Goal: Task Accomplishment & Management: Complete application form

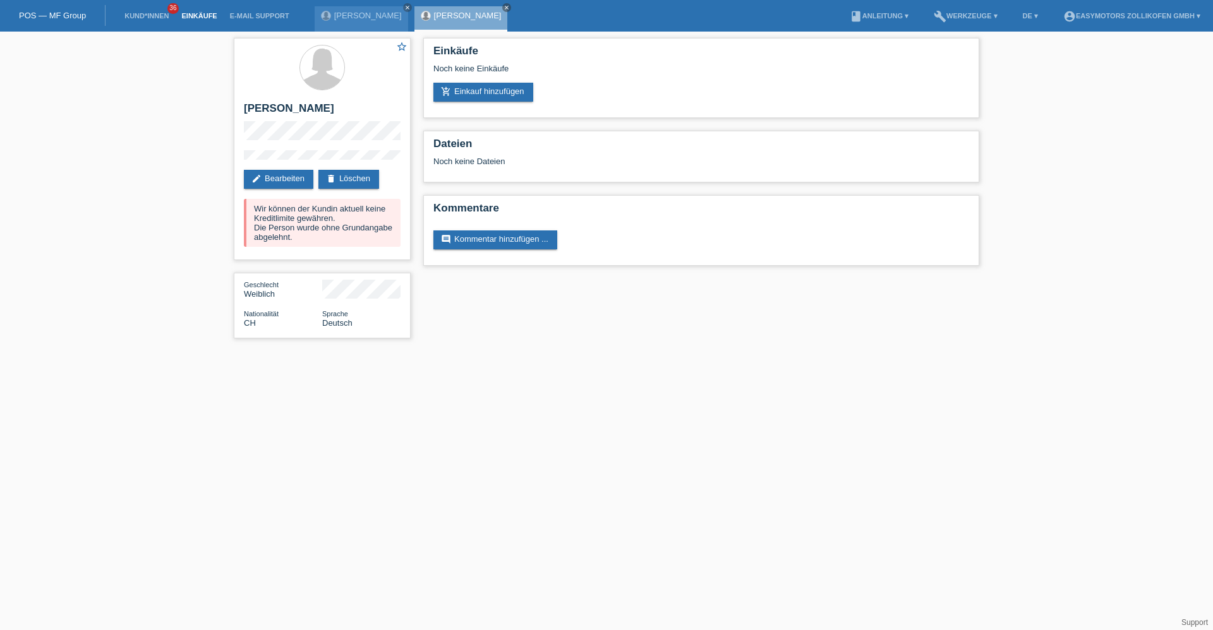
click at [191, 16] on link "Einkäufe" at bounding box center [199, 16] width 48 height 8
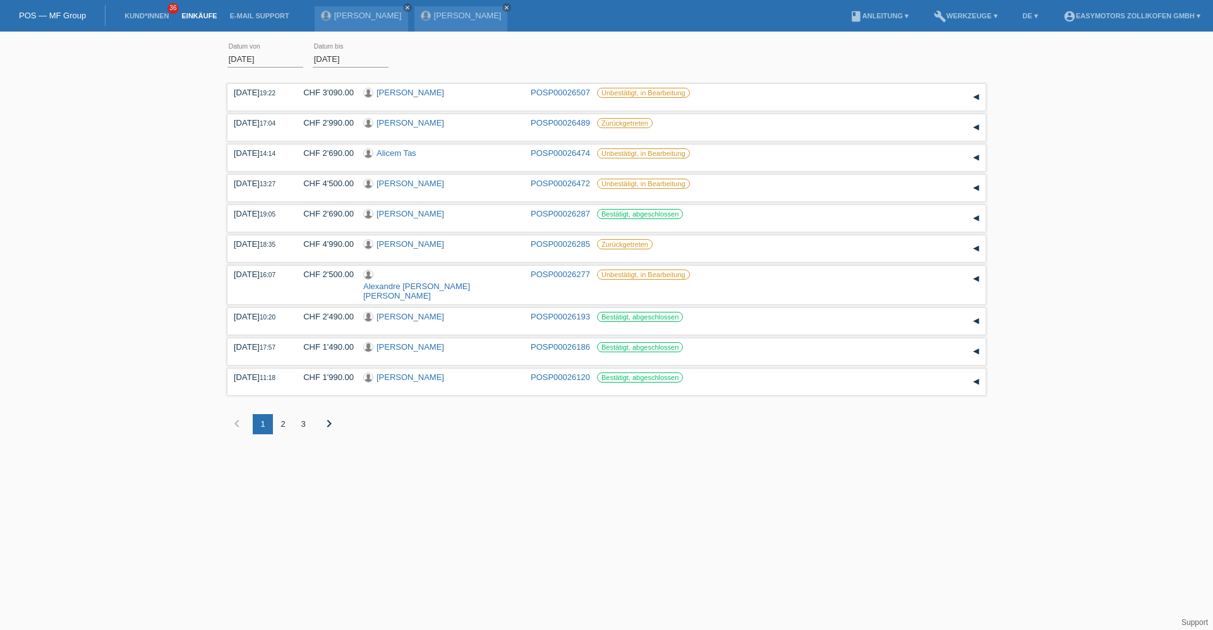
click at [149, 9] on li "Kund*innen 36" at bounding box center [146, 16] width 57 height 32
click at [148, 13] on link "Kund*innen" at bounding box center [146, 16] width 57 height 8
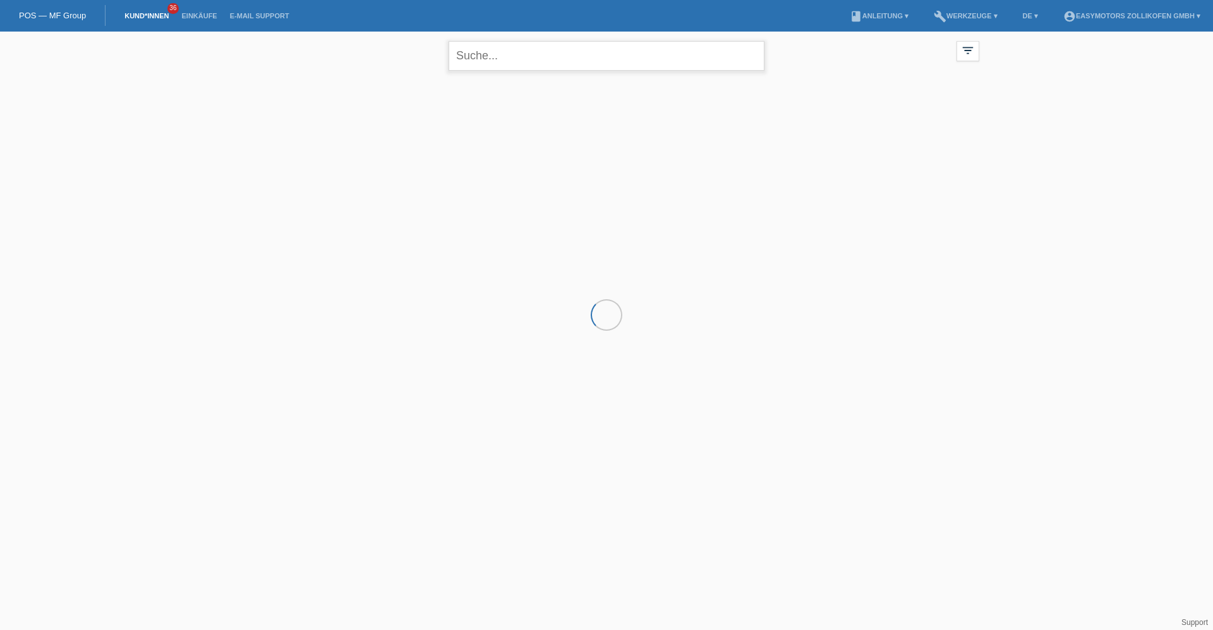
click at [480, 61] on input "text" at bounding box center [607, 56] width 316 height 30
type input "[PERSON_NAME]"
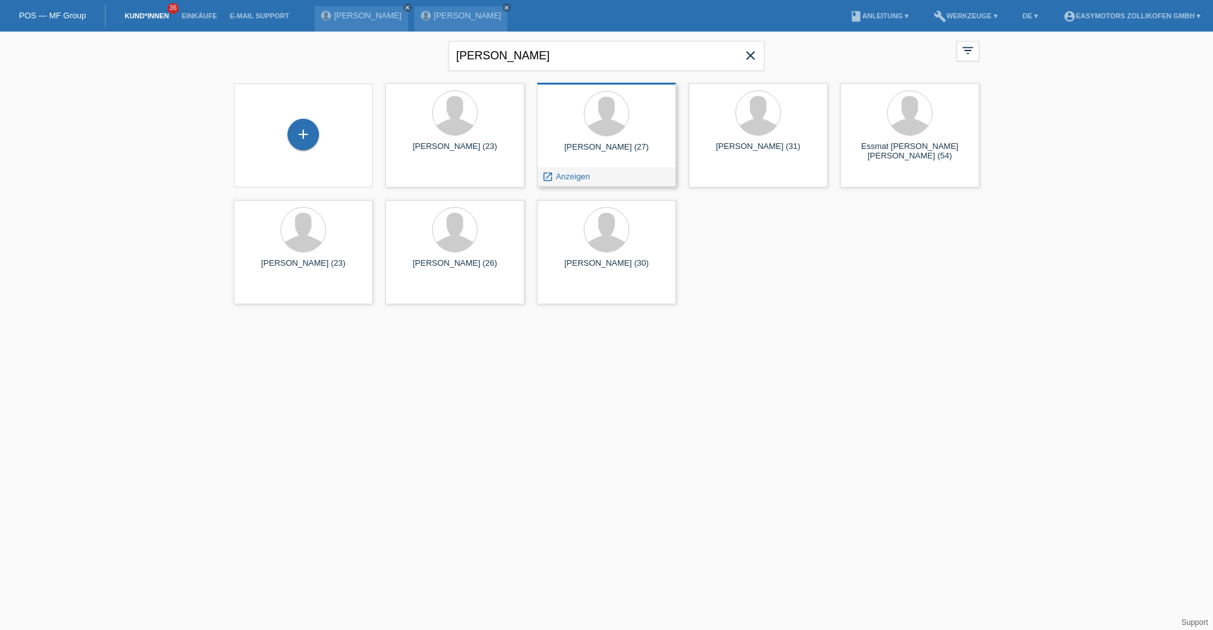
click at [594, 142] on div "[PERSON_NAME] (27) launch Anzeigen" at bounding box center [606, 135] width 139 height 104
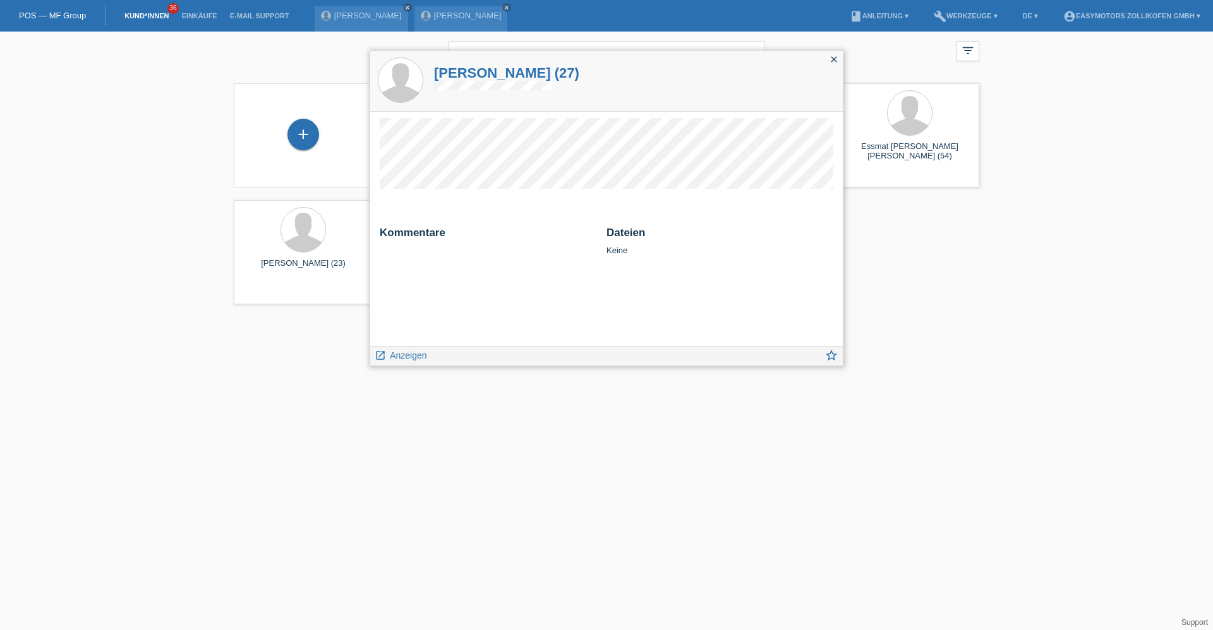
drag, startPoint x: 832, startPoint y: 58, endPoint x: 732, endPoint y: 83, distance: 103.6
click at [832, 59] on icon "close" at bounding box center [834, 59] width 10 height 10
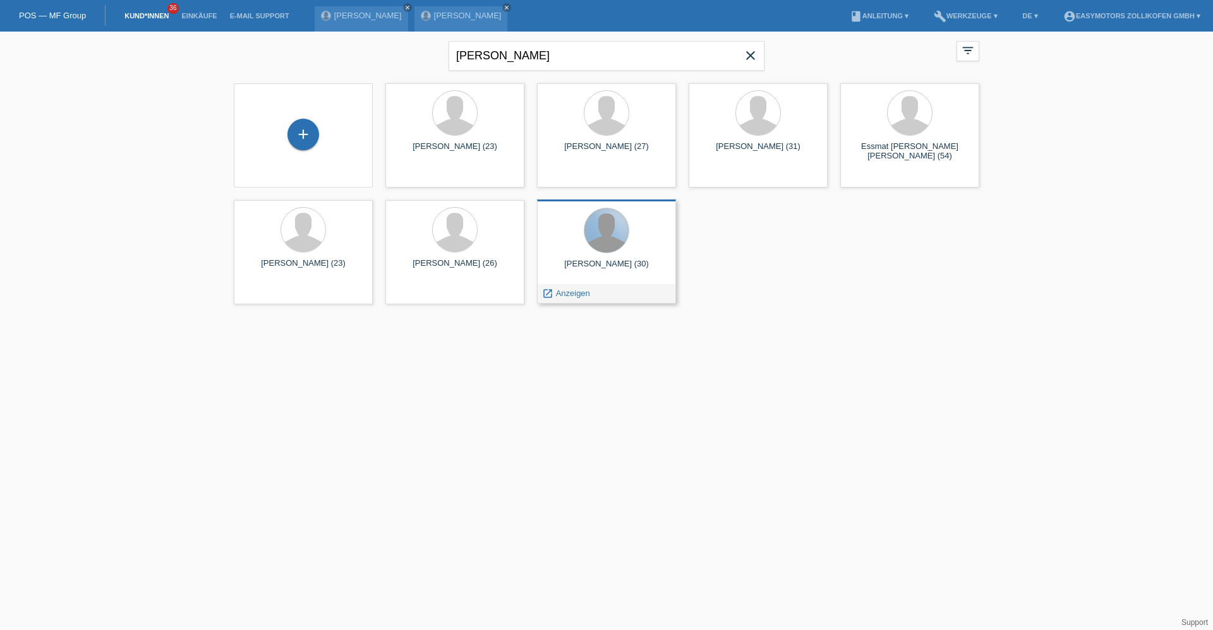
click at [598, 227] on div at bounding box center [606, 230] width 44 height 44
click at [629, 272] on div "[PERSON_NAME] (30)" at bounding box center [606, 269] width 119 height 20
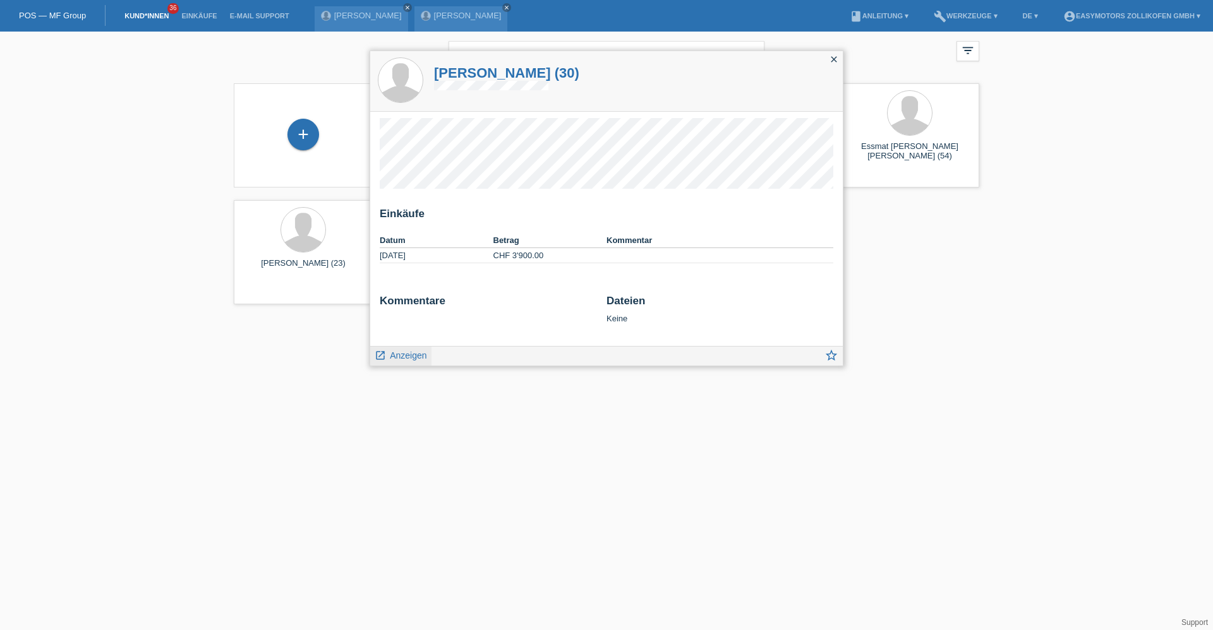
click at [406, 361] on link "launch Anzeigen" at bounding box center [401, 355] width 52 height 16
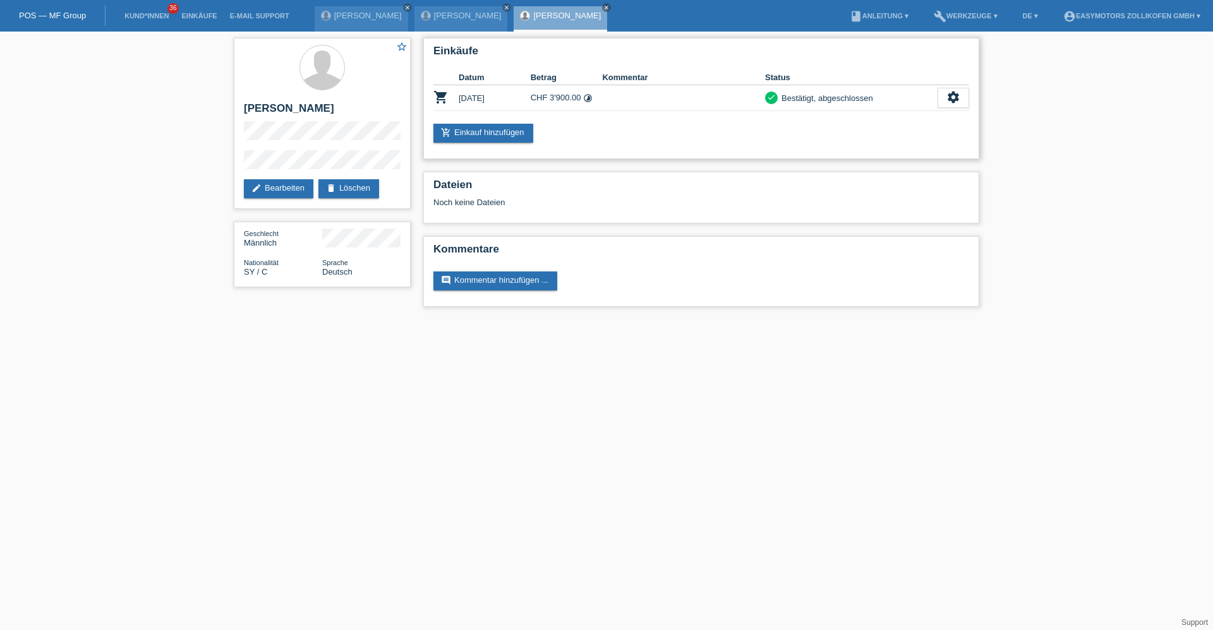
click at [501, 123] on div "Einkäufe Datum Betrag Kommentar Status shopping_cart 11.05.2024 CHF 3'900.00 ti…" at bounding box center [701, 98] width 556 height 121
click at [191, 13] on link "Einkäufe" at bounding box center [199, 16] width 48 height 8
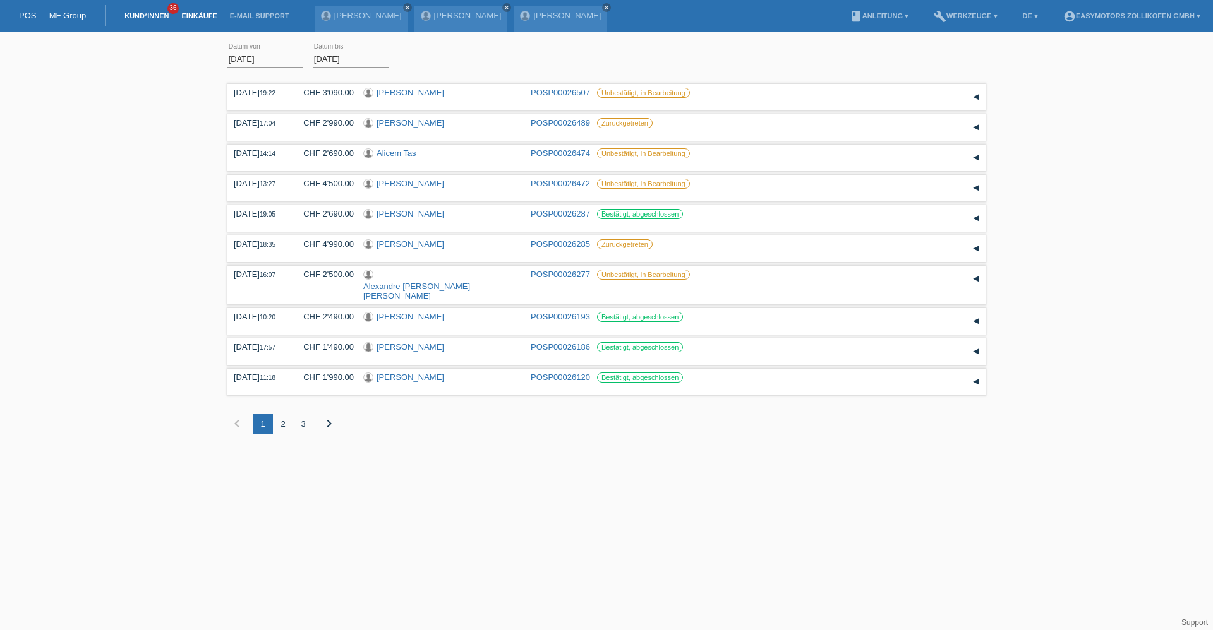
click at [140, 18] on link "Kund*innen" at bounding box center [146, 16] width 57 height 8
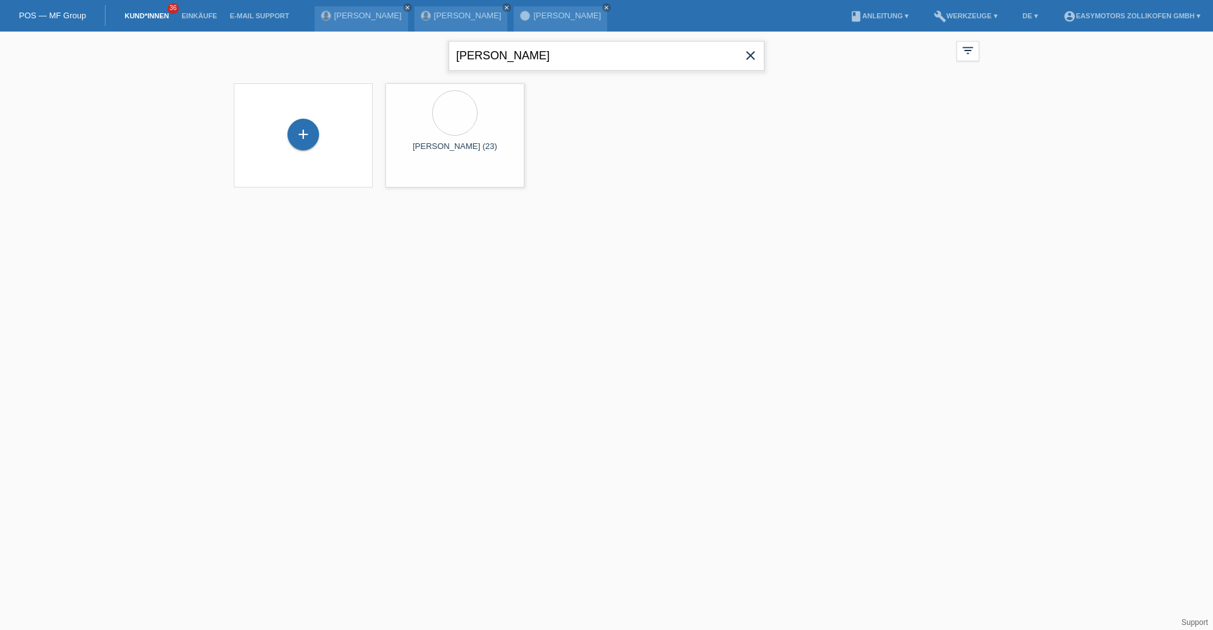
drag, startPoint x: 524, startPoint y: 54, endPoint x: 107, endPoint y: 33, distance: 417.4
click at [109, 33] on div "[PERSON_NAME] close filter_list view_module Alle Kund*innen anzeigen star Marki…" at bounding box center [606, 118] width 1213 height 172
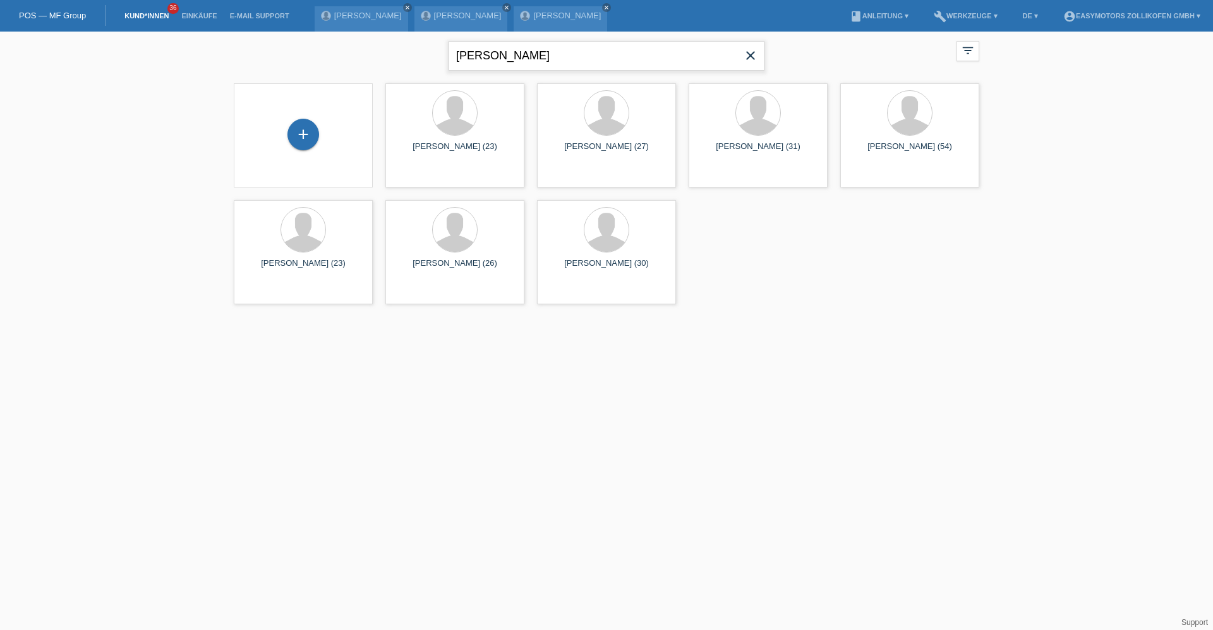
type input "[PERSON_NAME]"
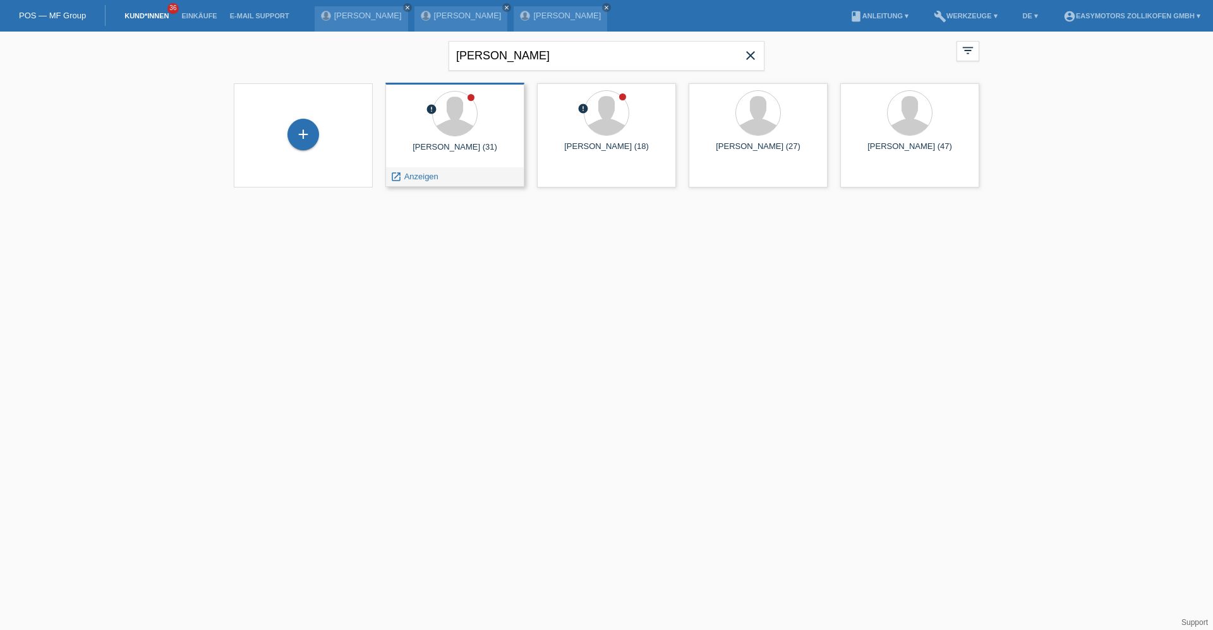
click at [495, 175] on div "launch Anzeigen" at bounding box center [455, 176] width 138 height 19
click at [473, 154] on div "Alexandre De Almeida Moreira (31)" at bounding box center [454, 152] width 119 height 20
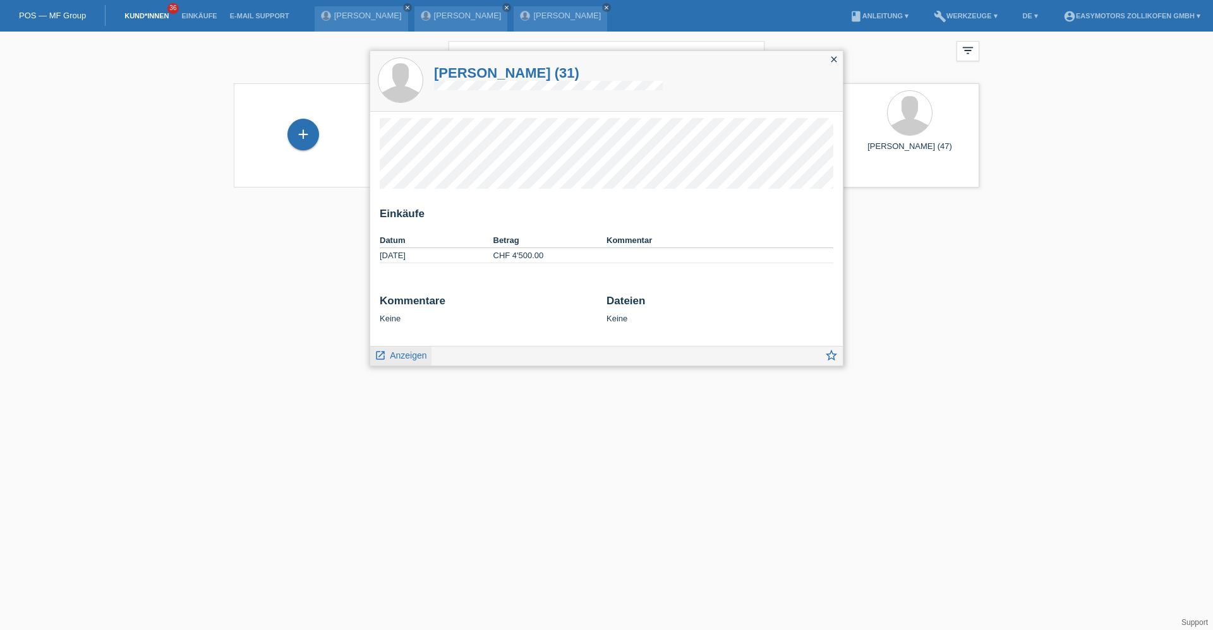
click at [410, 354] on span "Anzeigen" at bounding box center [408, 356] width 37 height 10
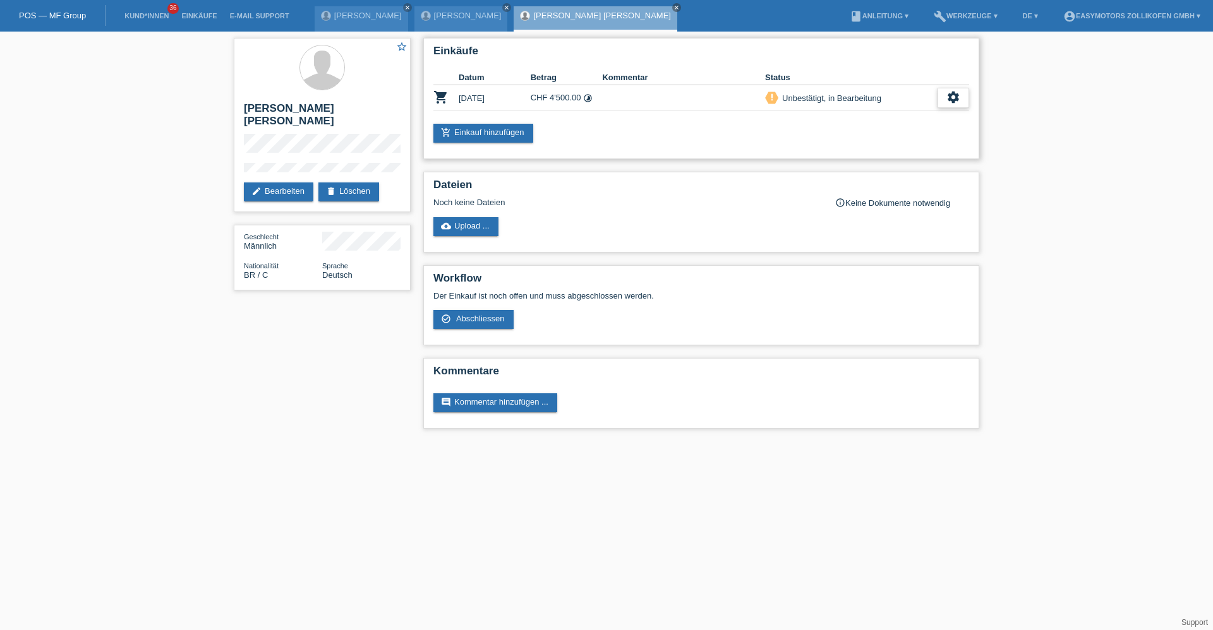
click at [963, 94] on div "settings" at bounding box center [953, 98] width 32 height 20
click at [849, 178] on span "Kunde ist vom Kauf zurückgetreten..." at bounding box center [896, 174] width 138 height 15
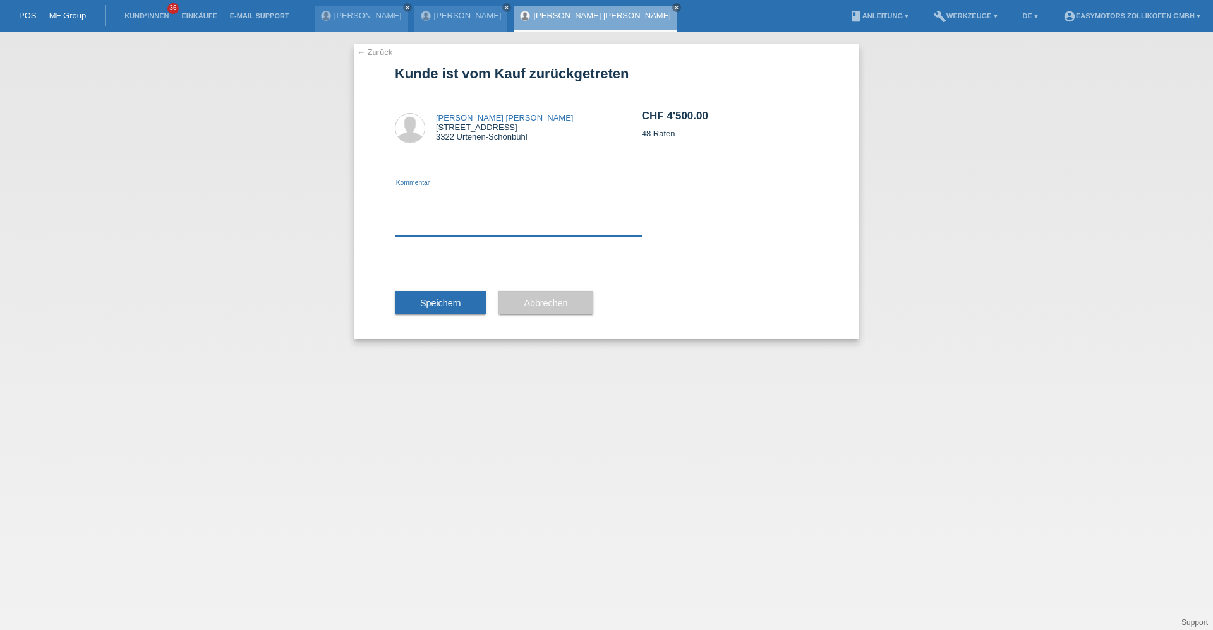
click at [475, 232] on textarea at bounding box center [518, 212] width 247 height 49
type textarea "preis"
click at [438, 286] on div "Speichern" at bounding box center [440, 303] width 91 height 73
click at [430, 299] on span "Speichern" at bounding box center [440, 303] width 40 height 10
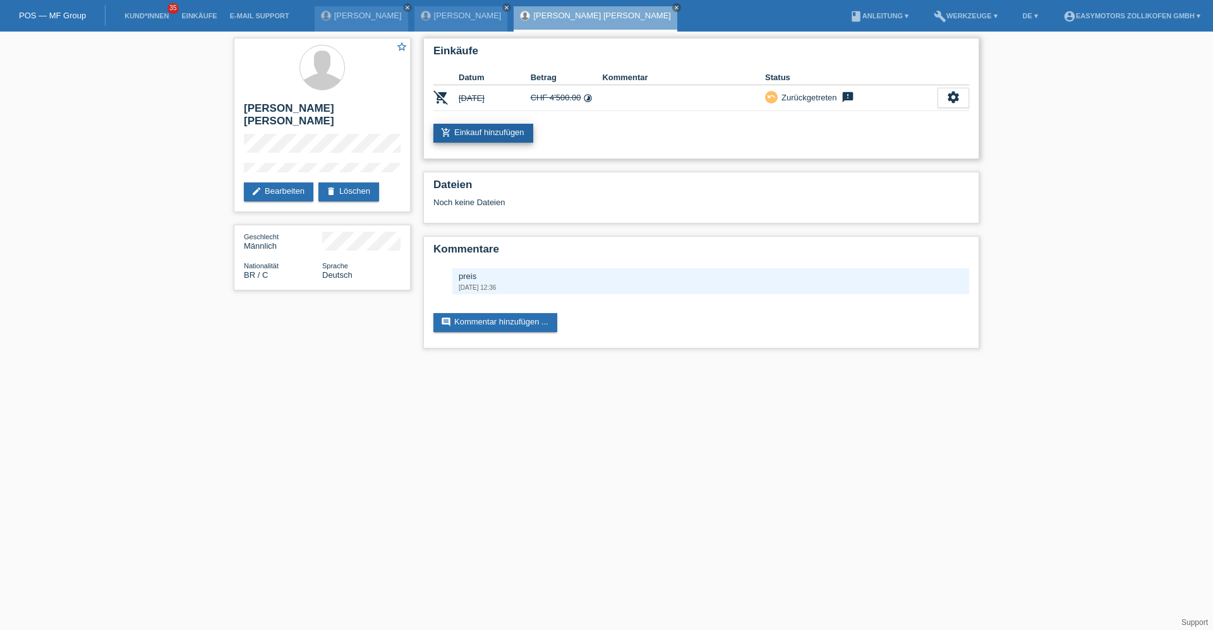
click at [454, 128] on link "add_shopping_cart Einkauf hinzufügen" at bounding box center [483, 133] width 100 height 19
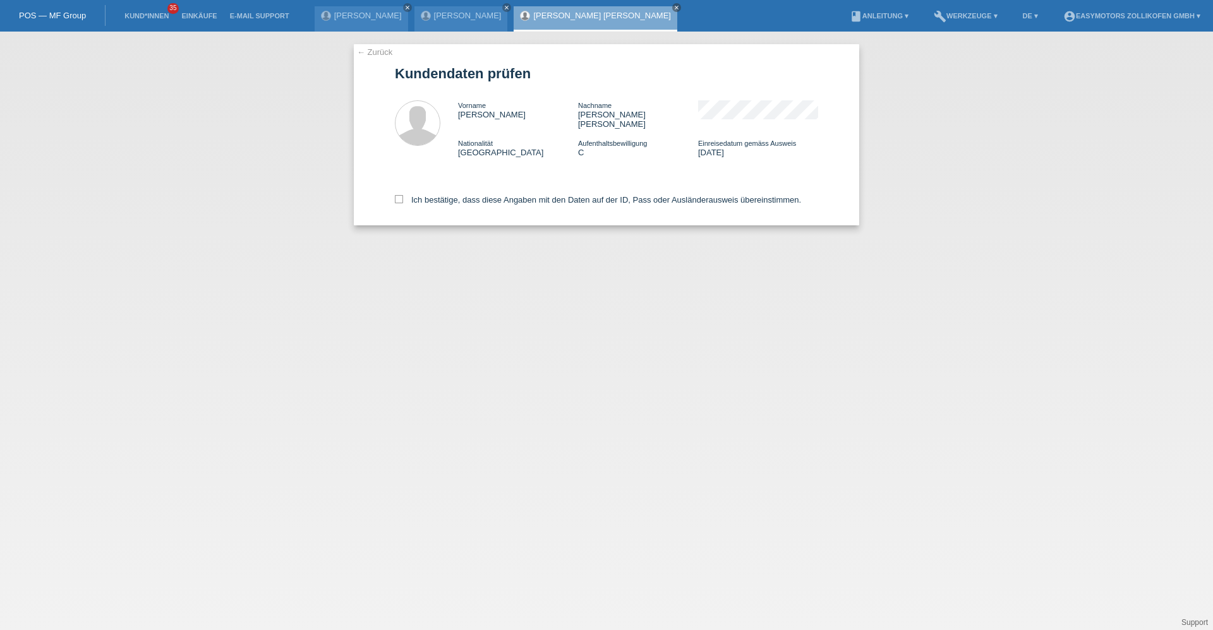
click at [447, 183] on div "Ich bestätige, dass diese Angaben mit den Daten auf der ID, Pass oder Ausländer…" at bounding box center [606, 198] width 423 height 56
click at [443, 195] on label "Ich bestätige, dass diese Angaben mit den Daten auf der ID, Pass oder Ausländer…" at bounding box center [598, 199] width 406 height 9
click at [403, 195] on input "Ich bestätige, dass diese Angaben mit den Daten auf der ID, Pass oder Ausländer…" at bounding box center [399, 199] width 8 height 8
checkbox input "true"
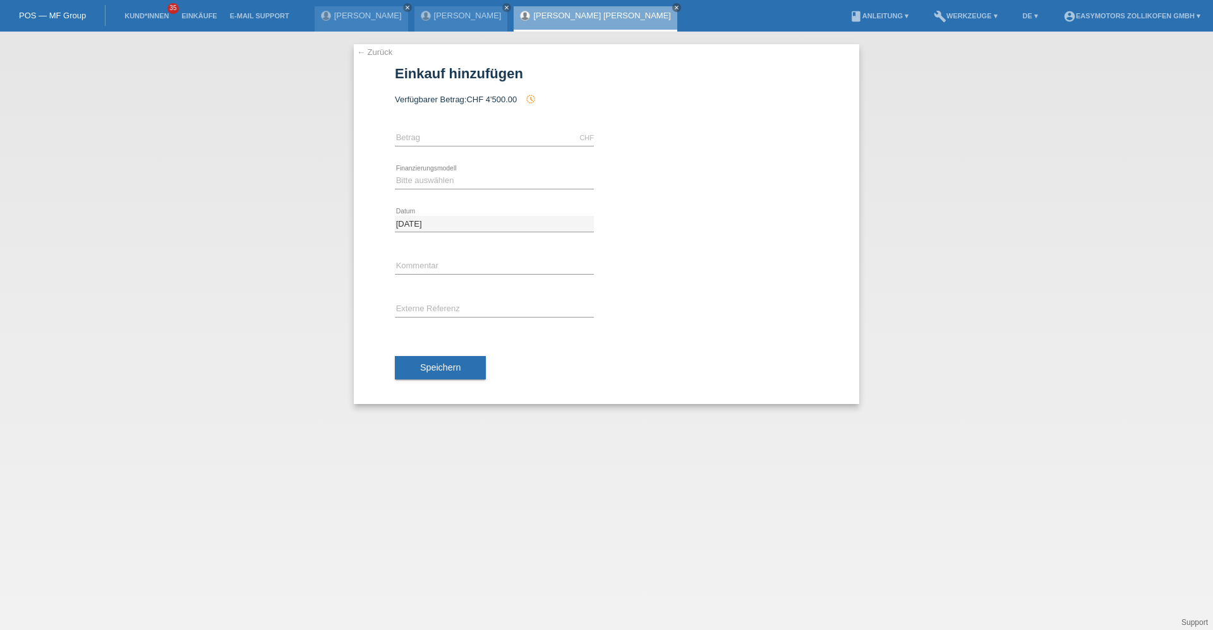
click at [452, 129] on div "CHF error [GEOGRAPHIC_DATA]" at bounding box center [494, 138] width 199 height 43
click at [452, 130] on div "CHF error [GEOGRAPHIC_DATA]" at bounding box center [494, 138] width 199 height 43
click at [451, 133] on input "text" at bounding box center [494, 138] width 199 height 16
type input "5500.00"
click at [470, 178] on select "Bitte auswählen Fixe Raten Kauf auf Rechnung mit Teilzahlungsoption" at bounding box center [494, 180] width 199 height 15
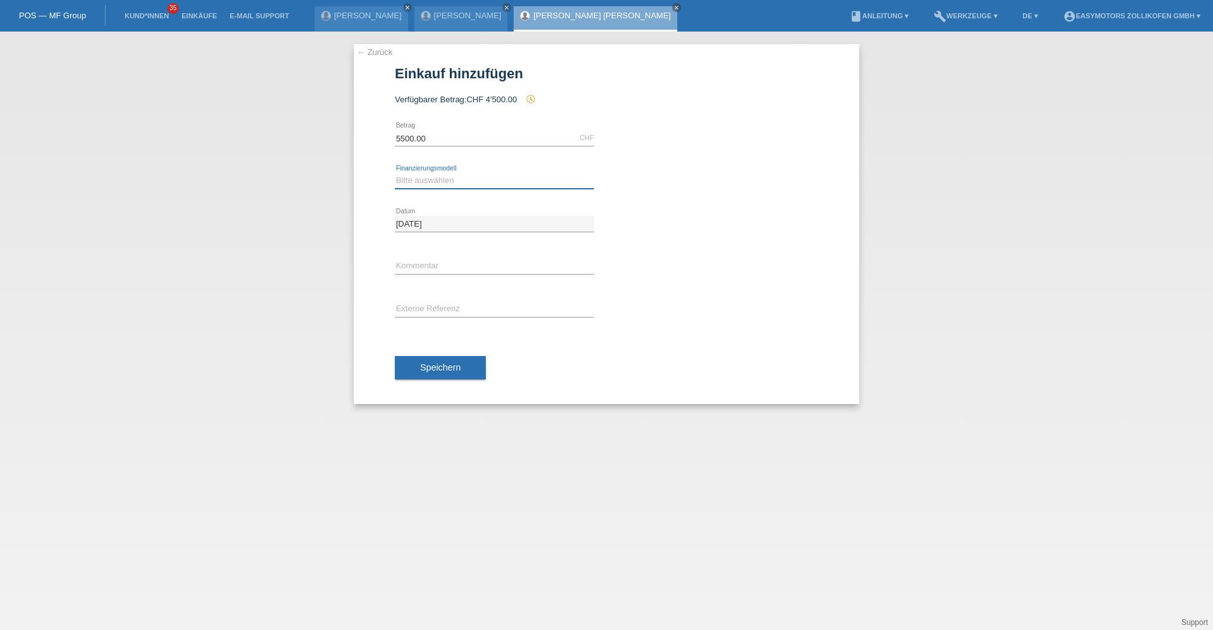
select select "68"
click at [395, 173] on select "Bitte auswählen Fixe Raten Kauf auf Rechnung mit Teilzahlungsoption" at bounding box center [494, 180] width 199 height 15
click at [440, 362] on button "Speichern" at bounding box center [440, 368] width 91 height 24
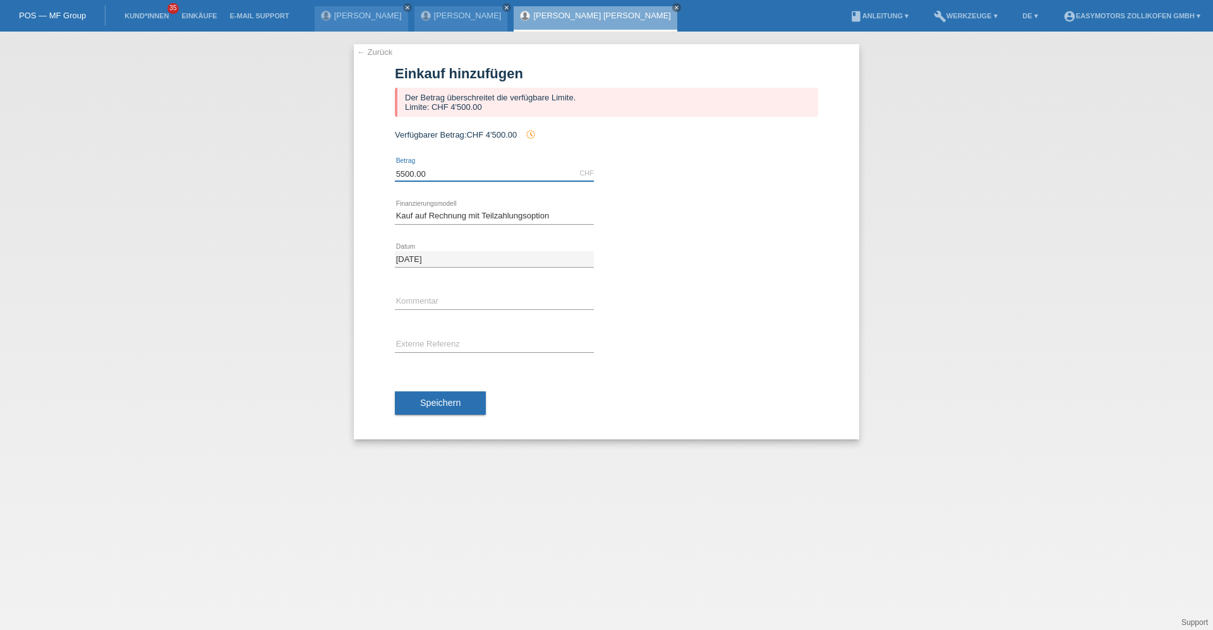
drag, startPoint x: 289, startPoint y: 178, endPoint x: 190, endPoint y: 182, distance: 99.3
click at [191, 182] on div "← Zurück Einkauf hinzufügen Der Betrag überschreitet die verfügbare Limite. Lim…" at bounding box center [606, 331] width 1213 height 599
type input "4500.00"
drag, startPoint x: 748, startPoint y: 192, endPoint x: 361, endPoint y: 196, distance: 386.6
click at [690, 190] on div "4500.00 CHF error [GEOGRAPHIC_DATA]" at bounding box center [606, 173] width 423 height 43
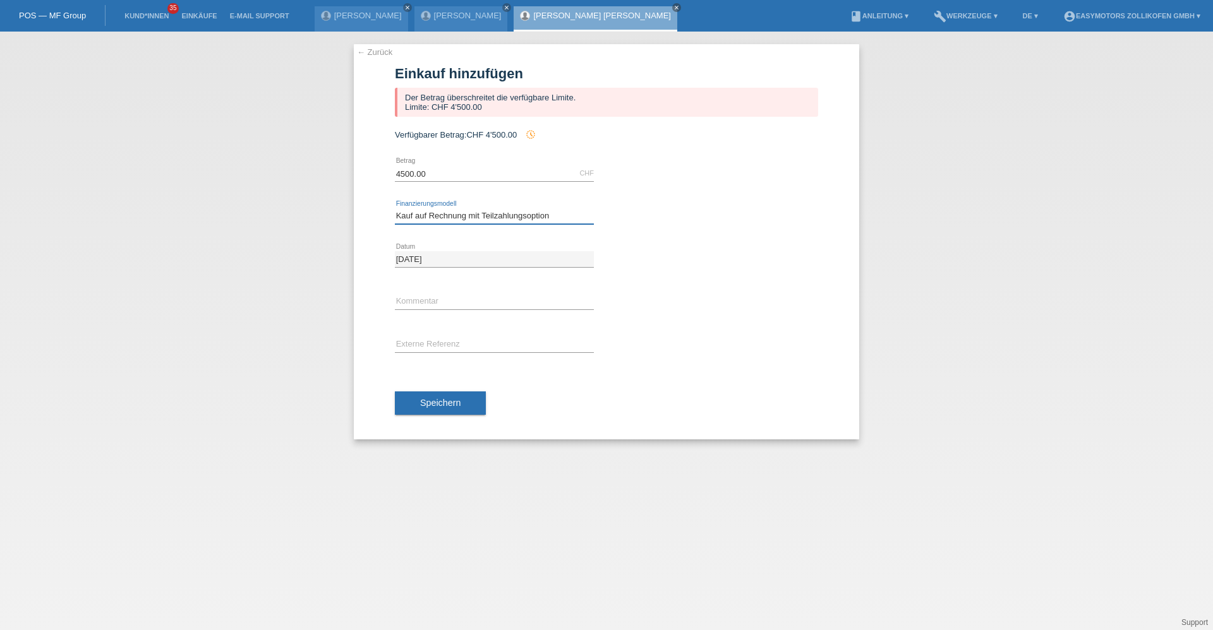
click at [419, 219] on select "Bitte auswählen Fixe Raten Kauf auf Rechnung mit Teilzahlungsoption" at bounding box center [494, 215] width 199 height 15
select select "67"
click at [395, 208] on select "Bitte auswählen Fixe Raten Kauf auf Rechnung mit Teilzahlungsoption" at bounding box center [494, 215] width 199 height 15
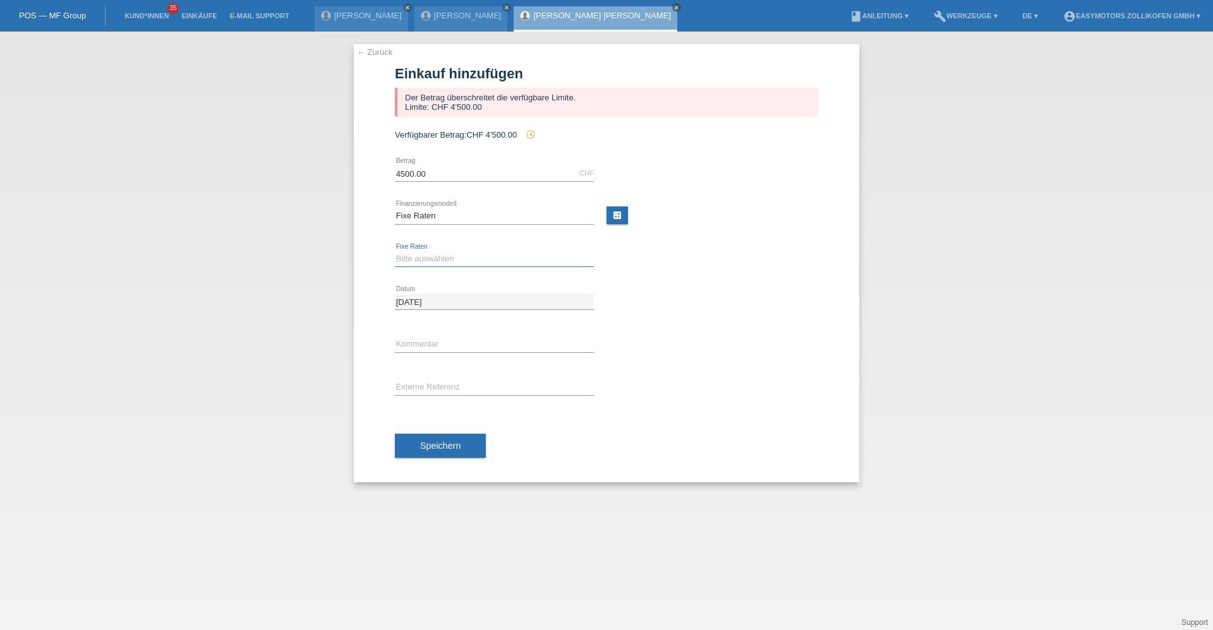
click at [437, 265] on select "Bitte auswählen 12 Raten 24 Raten 36 Raten 48 Raten" at bounding box center [494, 258] width 199 height 15
select select "136"
click at [395, 251] on select "Bitte auswählen 12 Raten 24 Raten 36 Raten 48 Raten" at bounding box center [494, 258] width 199 height 15
drag, startPoint x: 425, startPoint y: 419, endPoint x: 425, endPoint y: 429, distance: 9.5
click at [425, 420] on div "Speichern" at bounding box center [606, 445] width 423 height 73
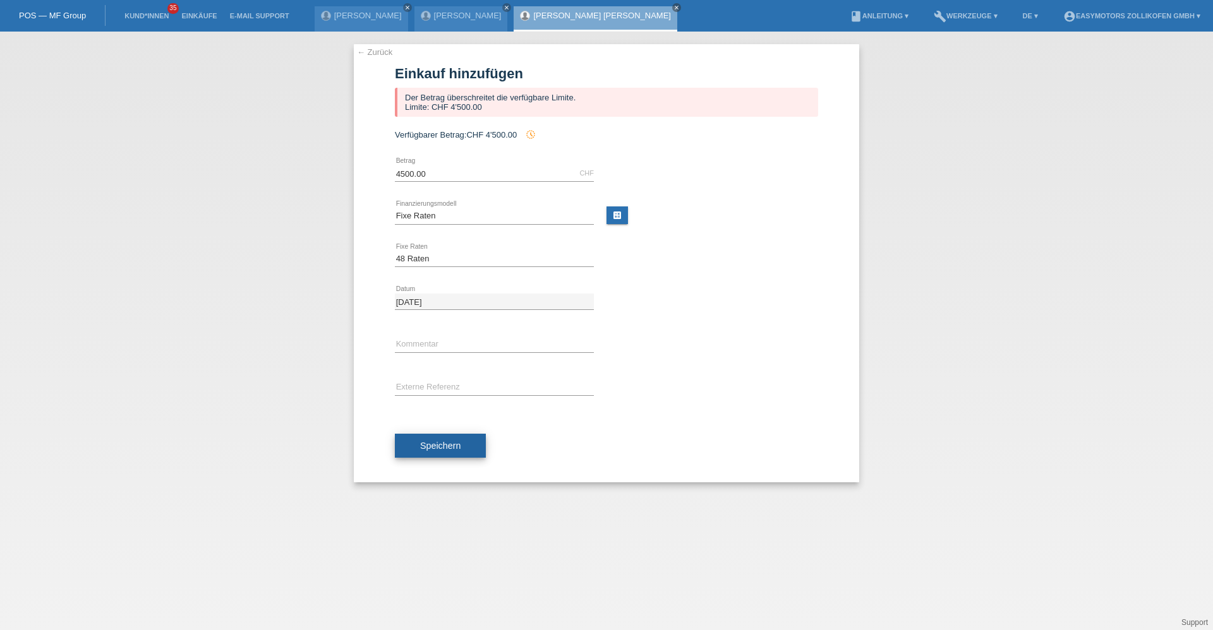
click at [426, 436] on button "Speichern" at bounding box center [440, 446] width 91 height 24
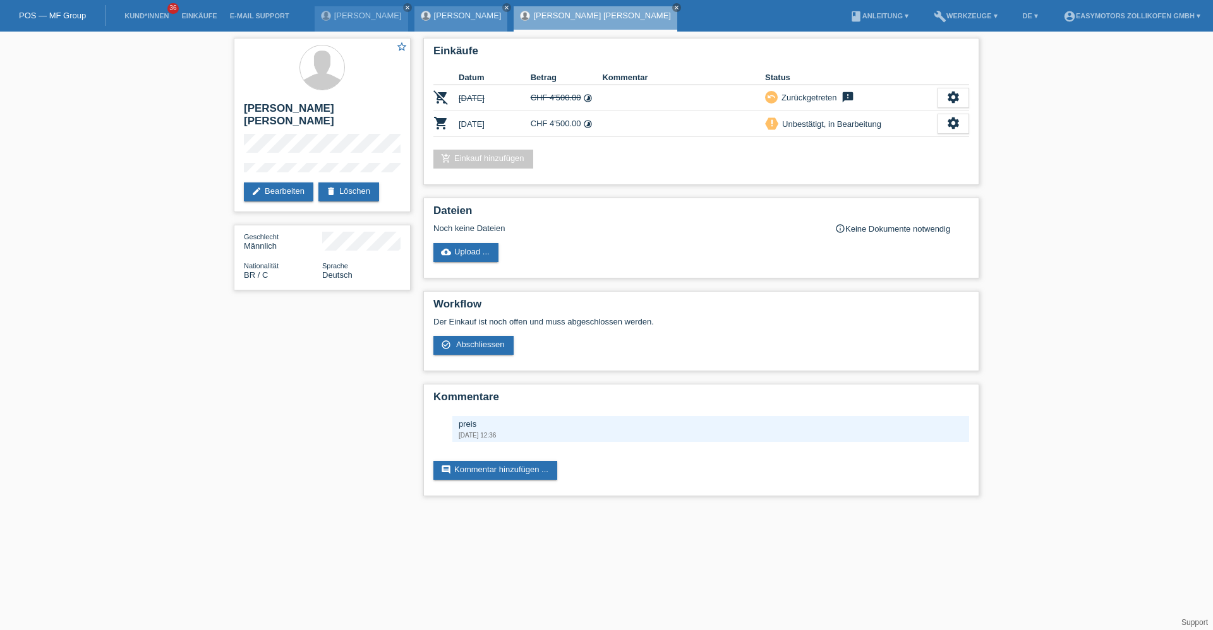
click at [442, 23] on div "[PERSON_NAME] close" at bounding box center [460, 18] width 93 height 25
click at [443, 16] on link "[PERSON_NAME]" at bounding box center [468, 15] width 68 height 9
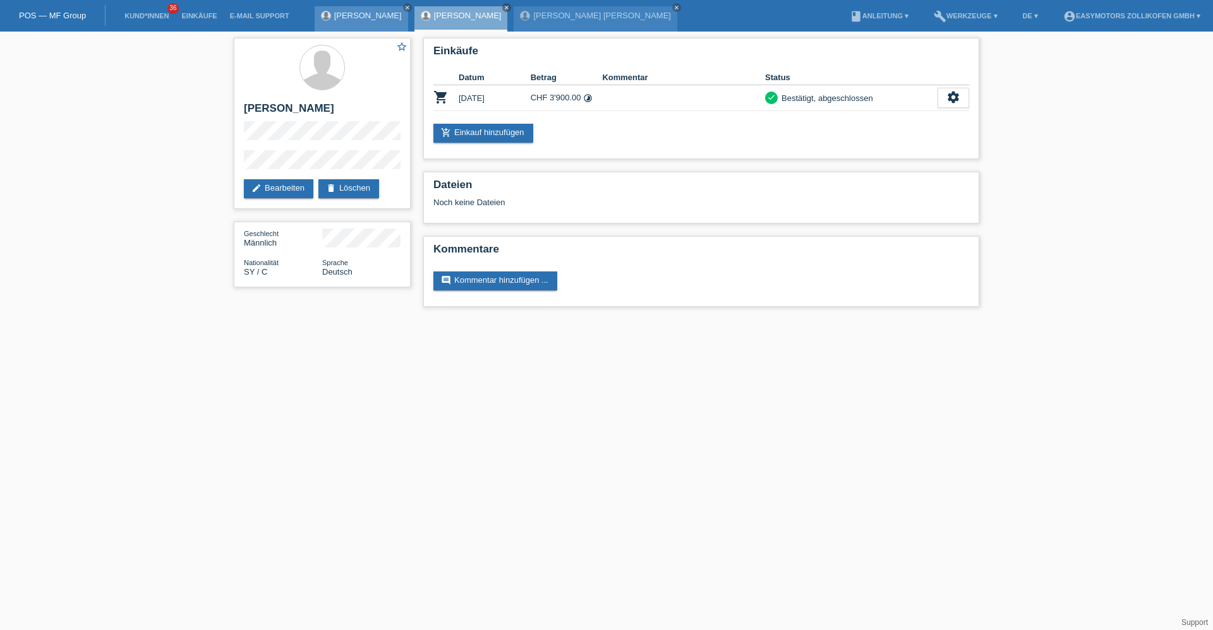
click at [360, 16] on link "[PERSON_NAME]" at bounding box center [368, 15] width 68 height 9
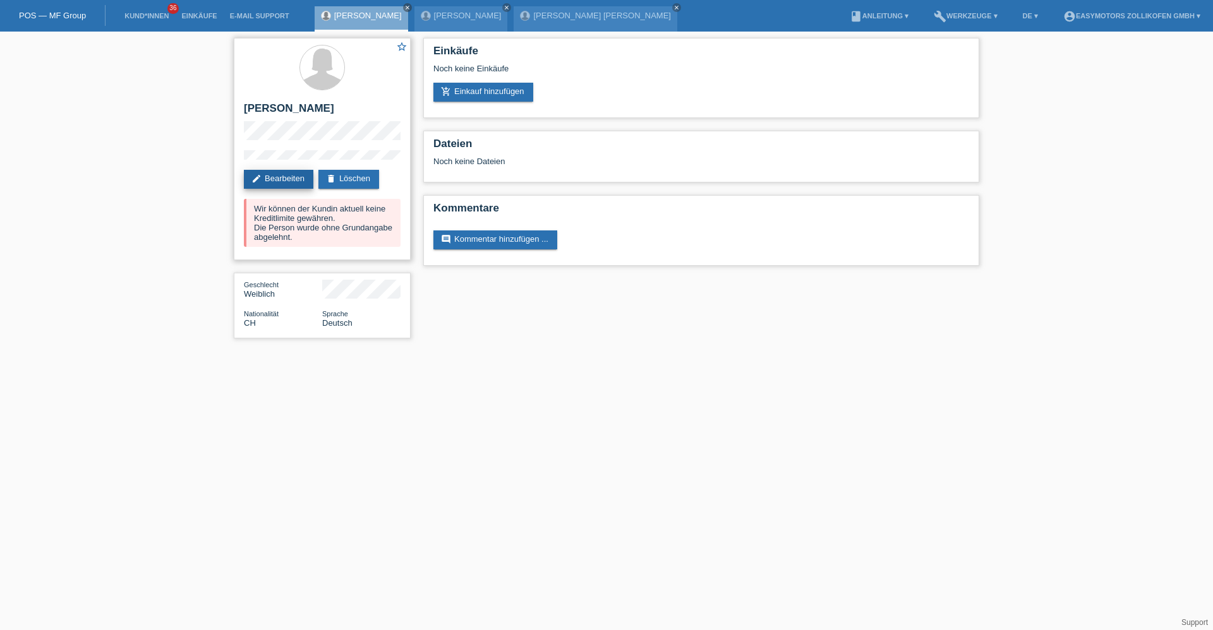
click at [308, 184] on link "edit Bearbeiten" at bounding box center [278, 179] width 69 height 19
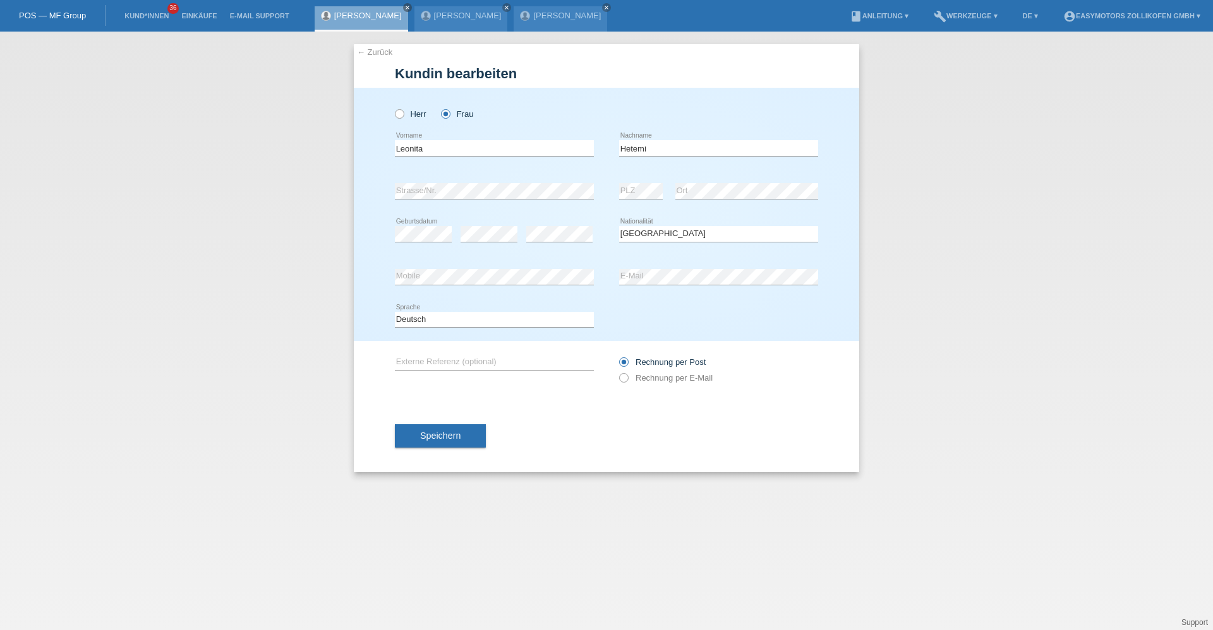
select select "CH"
click at [449, 437] on span "Speichern" at bounding box center [440, 436] width 40 height 10
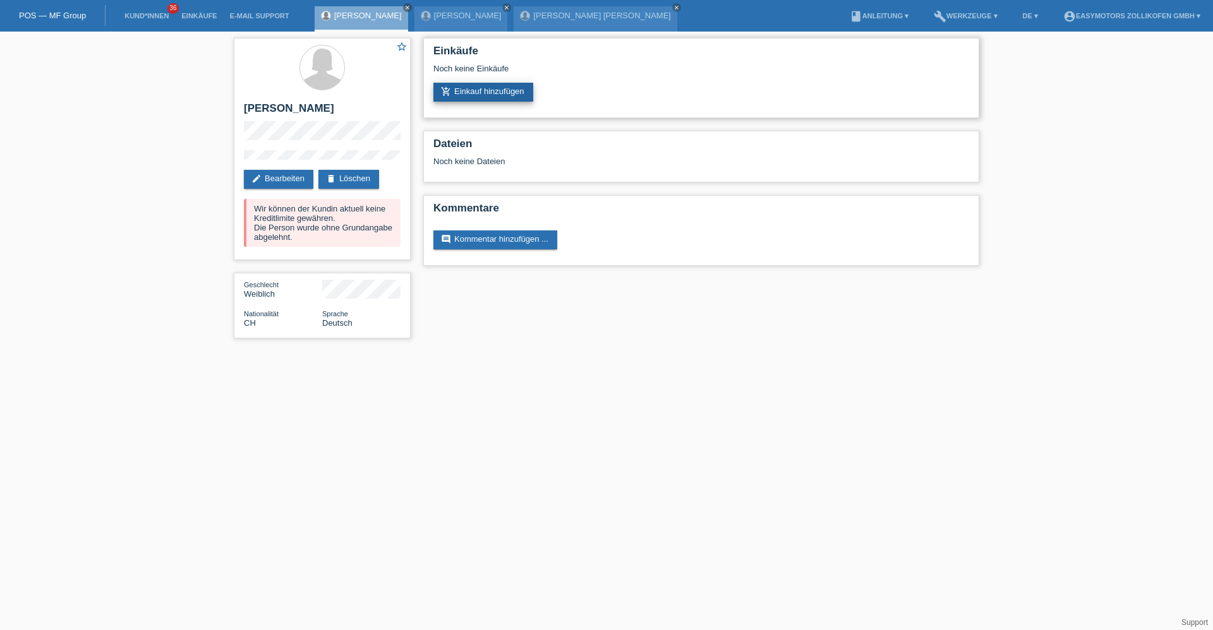
click at [476, 95] on link "add_shopping_cart Einkauf hinzufügen" at bounding box center [483, 92] width 100 height 19
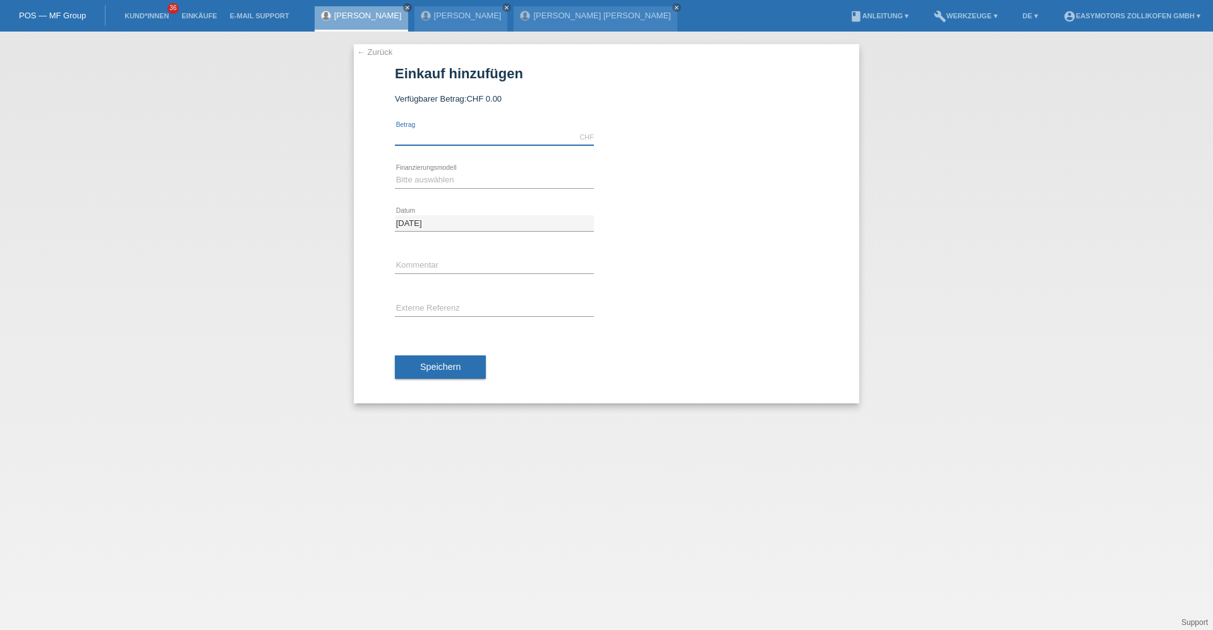
click at [450, 131] on input "text" at bounding box center [494, 137] width 199 height 16
type input "8500.00"
click at [451, 179] on select "Bitte auswählen Fixe Raten Kauf auf Rechnung mit Teilzahlungsoption" at bounding box center [494, 179] width 199 height 15
select select "67"
click at [395, 172] on select "Bitte auswählen Fixe Raten Kauf auf Rechnung mit Teilzahlungsoption" at bounding box center [494, 179] width 199 height 15
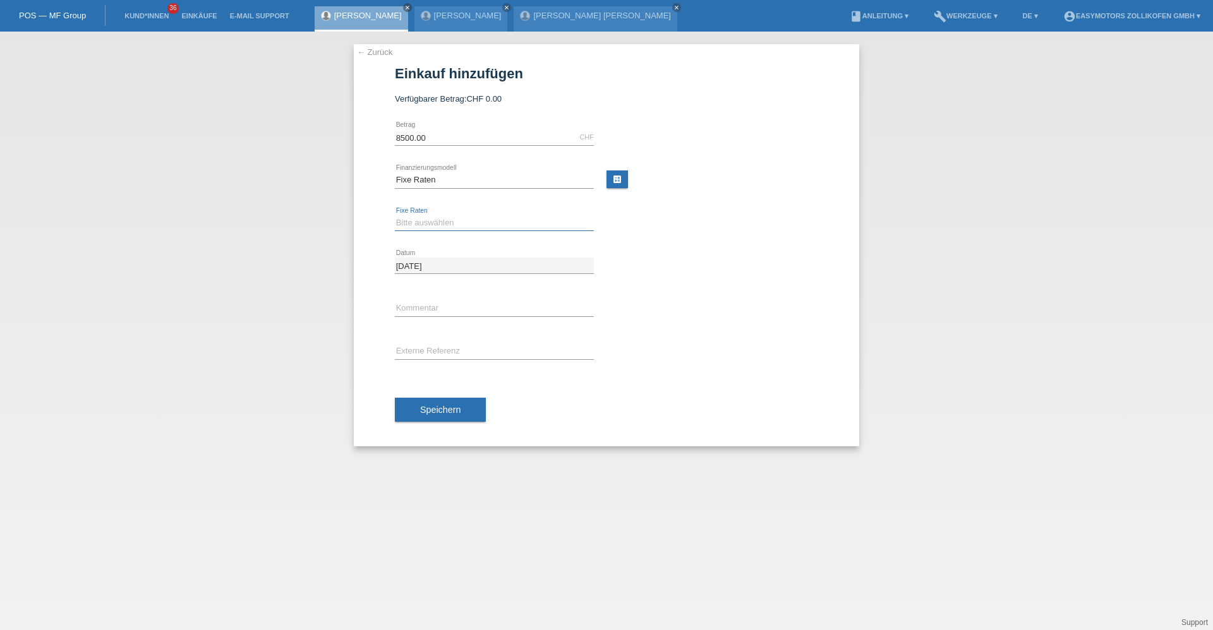
drag, startPoint x: 453, startPoint y: 217, endPoint x: 452, endPoint y: 230, distance: 12.7
click at [453, 217] on select "Bitte auswählen 12 Raten 24 Raten 36 Raten 48 Raten" at bounding box center [494, 222] width 199 height 15
select select "136"
click at [395, 215] on select "Bitte auswählen 12 Raten 24 Raten 36 Raten 48 Raten" at bounding box center [494, 222] width 199 height 15
click at [443, 420] on button "Speichern" at bounding box center [440, 410] width 91 height 24
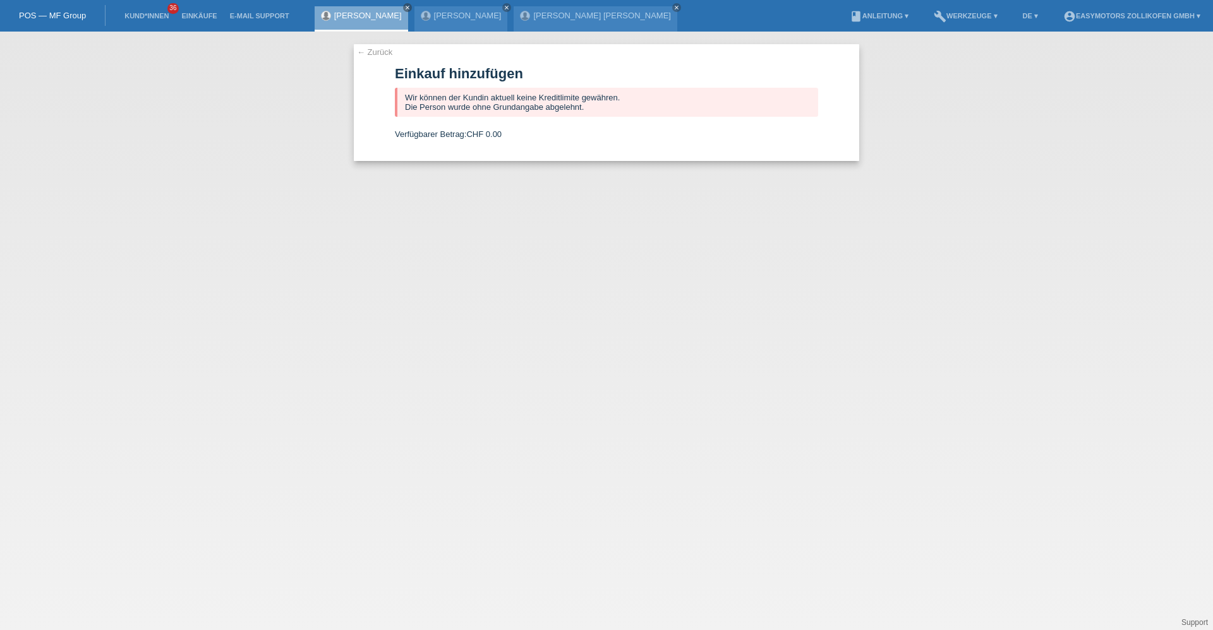
click at [373, 22] on div "Leonita Hetemi close" at bounding box center [361, 18] width 93 height 25
click at [373, 17] on link "Leonita Hetemi" at bounding box center [368, 15] width 68 height 9
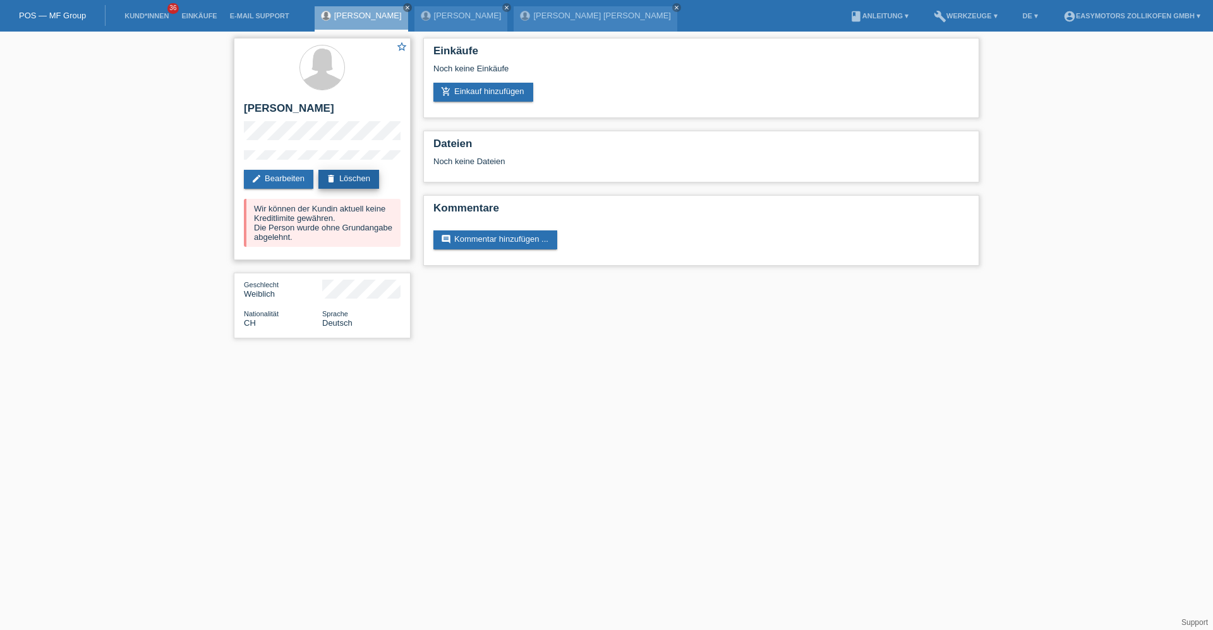
click at [345, 174] on link "delete Löschen" at bounding box center [348, 179] width 61 height 19
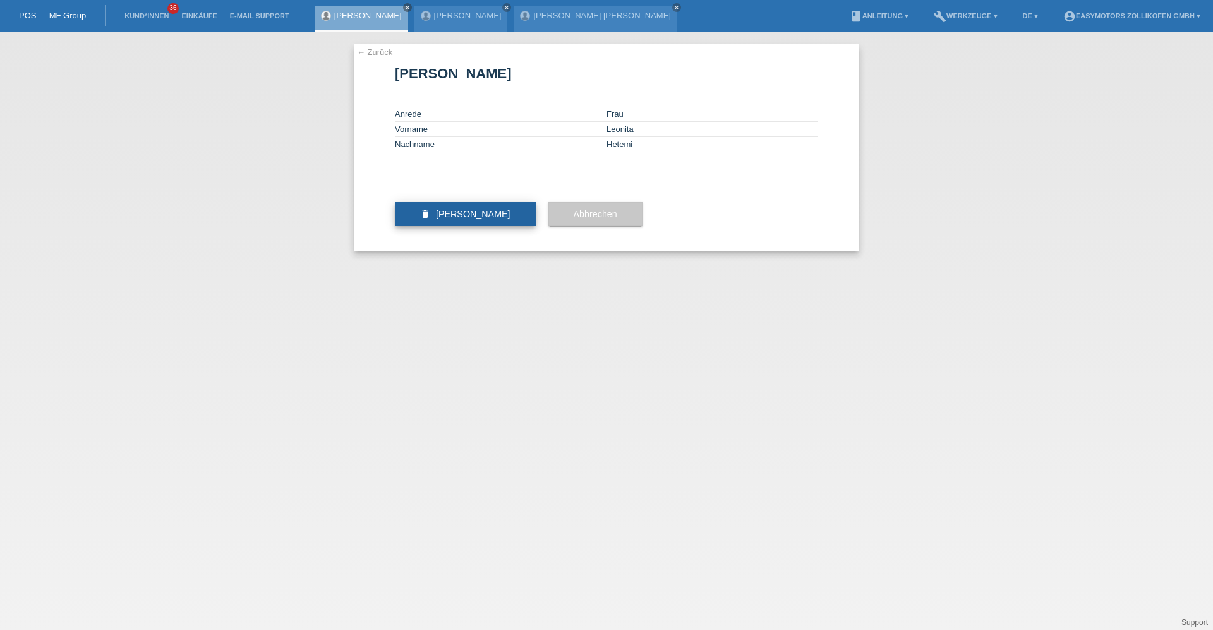
click at [497, 226] on button "delete Kundin löschen" at bounding box center [465, 214] width 141 height 24
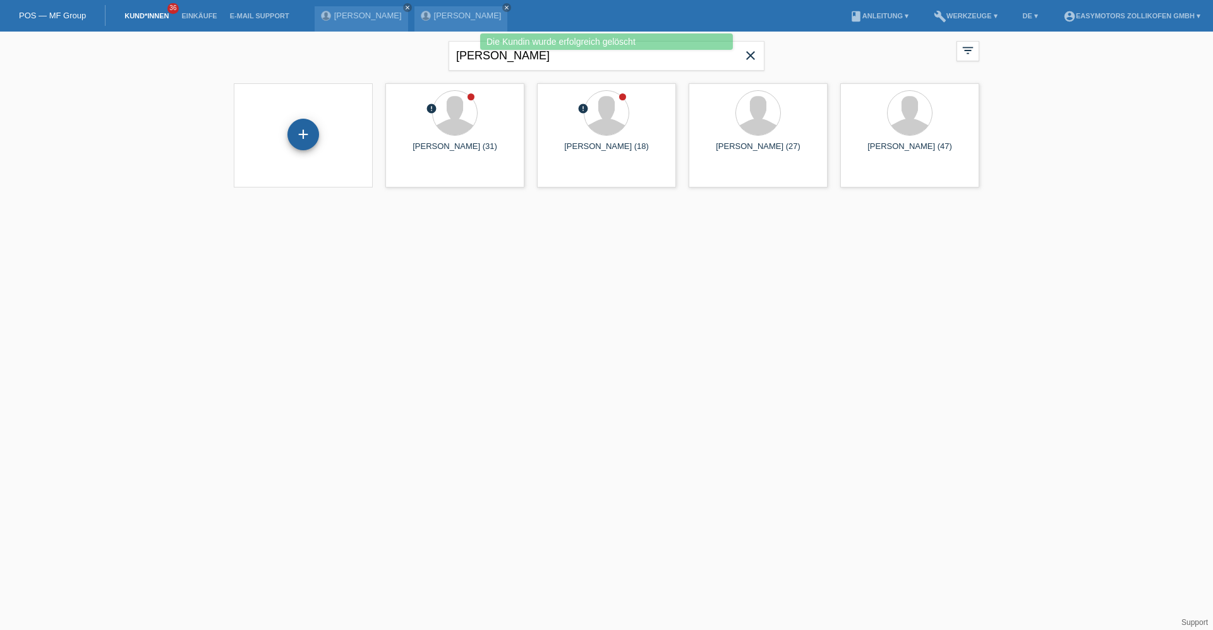
click at [315, 125] on div "+" at bounding box center [303, 134] width 30 height 21
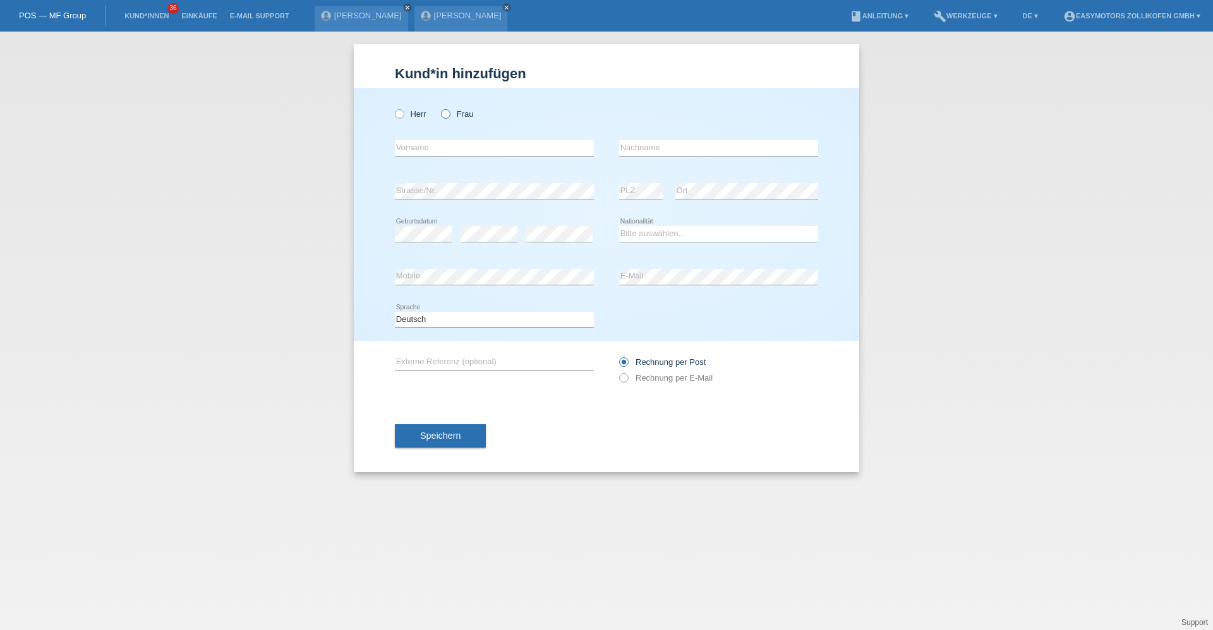
click at [439, 107] on icon at bounding box center [439, 107] width 0 height 0
click at [445, 112] on input "Frau" at bounding box center [445, 113] width 8 height 8
radio input "true"
click at [431, 140] on div "error Vorname" at bounding box center [494, 148] width 199 height 43
click at [430, 143] on input "text" at bounding box center [494, 148] width 199 height 16
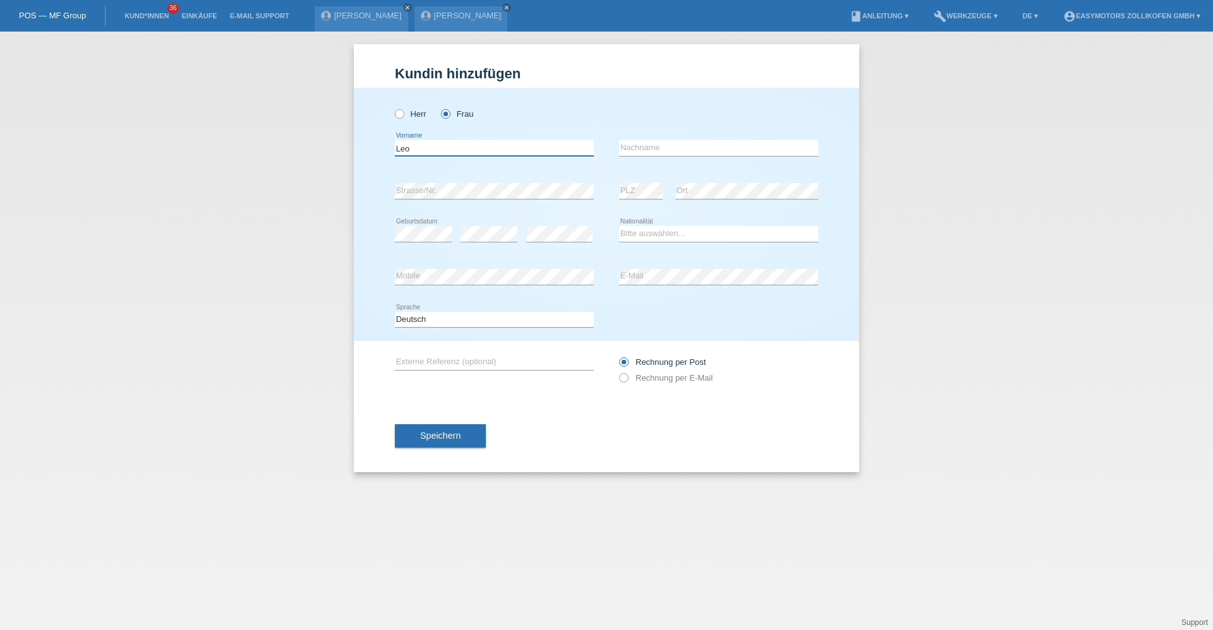
type input "Leonita"
type input "Hetemi"
click at [634, 238] on select "Bitte auswählen... Schweiz Deutschland Liechtenstein Österreich ------------ Af…" at bounding box center [718, 233] width 199 height 15
select select "CH"
click at [619, 226] on select "Bitte auswählen... Schweiz Deutschland Liechtenstein Österreich ------------ Af…" at bounding box center [718, 233] width 199 height 15
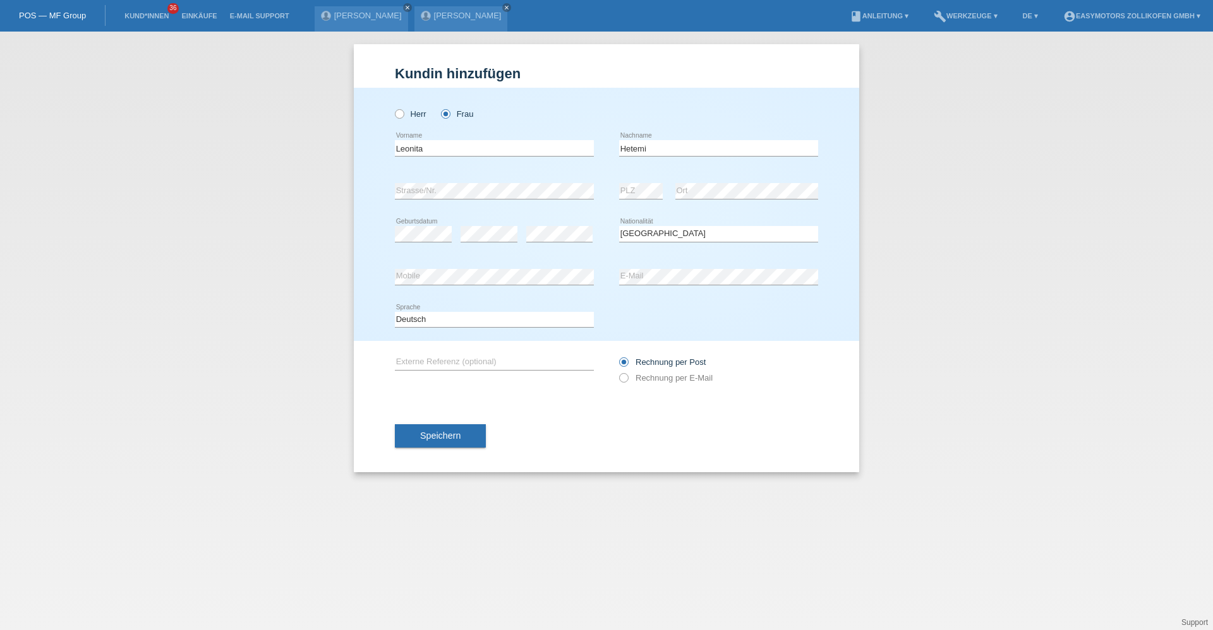
click at [421, 442] on button "Speichern" at bounding box center [440, 437] width 91 height 24
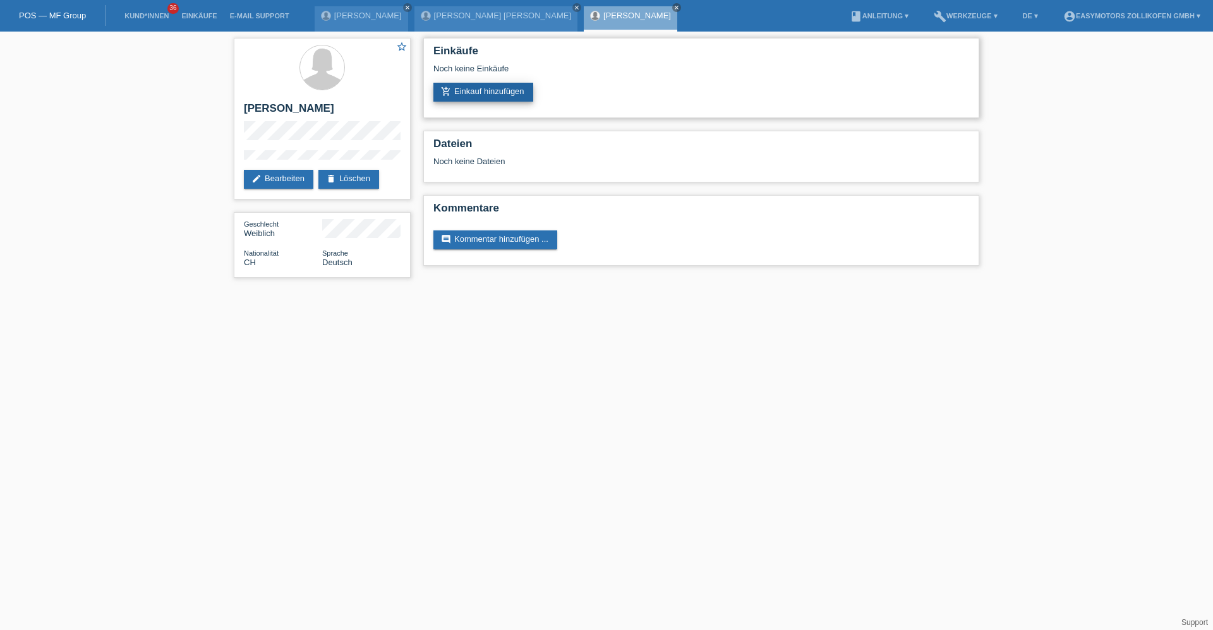
click at [492, 90] on link "add_shopping_cart Einkauf hinzufügen" at bounding box center [483, 92] width 100 height 19
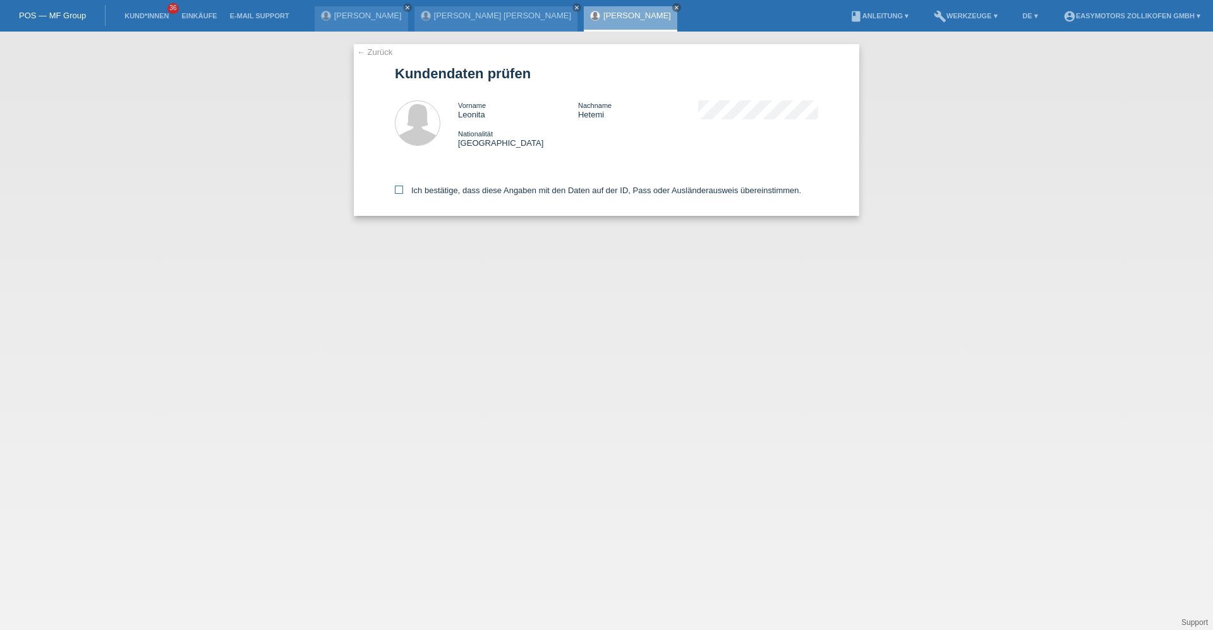
click at [420, 189] on label "Ich bestätige, dass diese Angaben mit den Daten auf der ID, Pass oder Ausländer…" at bounding box center [598, 190] width 406 height 9
click at [403, 189] on input "Ich bestätige, dass diese Angaben mit den Daten auf der ID, Pass oder Ausländer…" at bounding box center [399, 190] width 8 height 8
checkbox input "true"
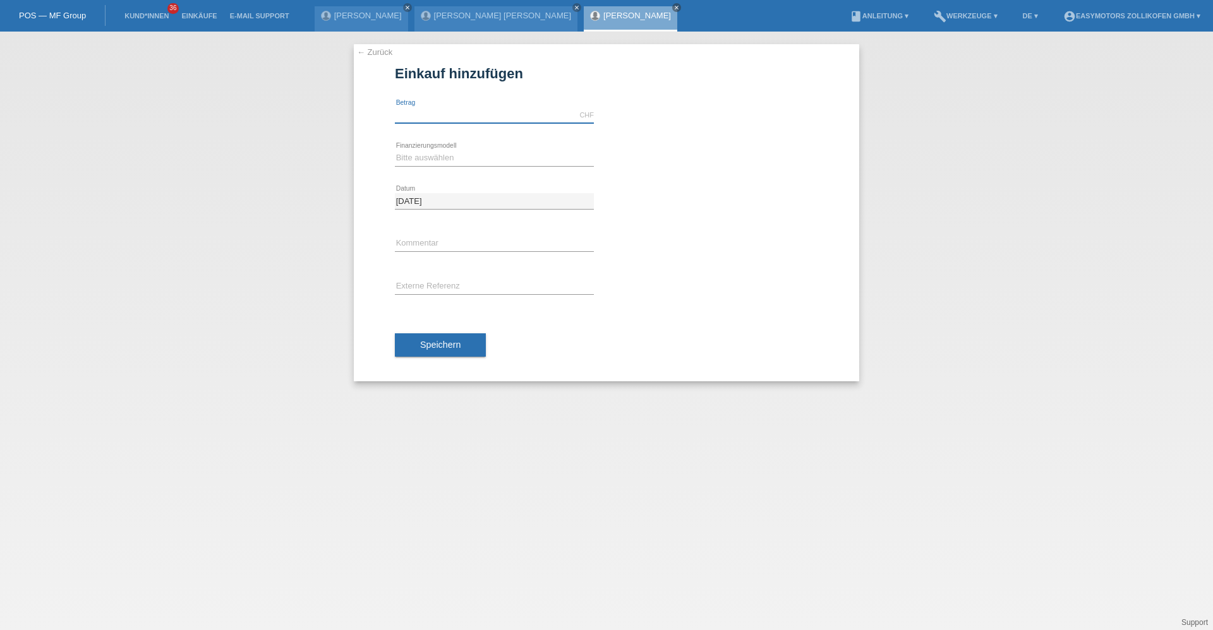
drag, startPoint x: 0, startPoint y: 0, endPoint x: 428, endPoint y: 116, distance: 443.0
click at [428, 115] on input "text" at bounding box center [494, 115] width 199 height 16
type input "8500.00"
click at [406, 159] on select "Bitte auswählen Fixe Raten Kauf auf Rechnung mit Teilzahlungsoption" at bounding box center [494, 157] width 199 height 15
select select "67"
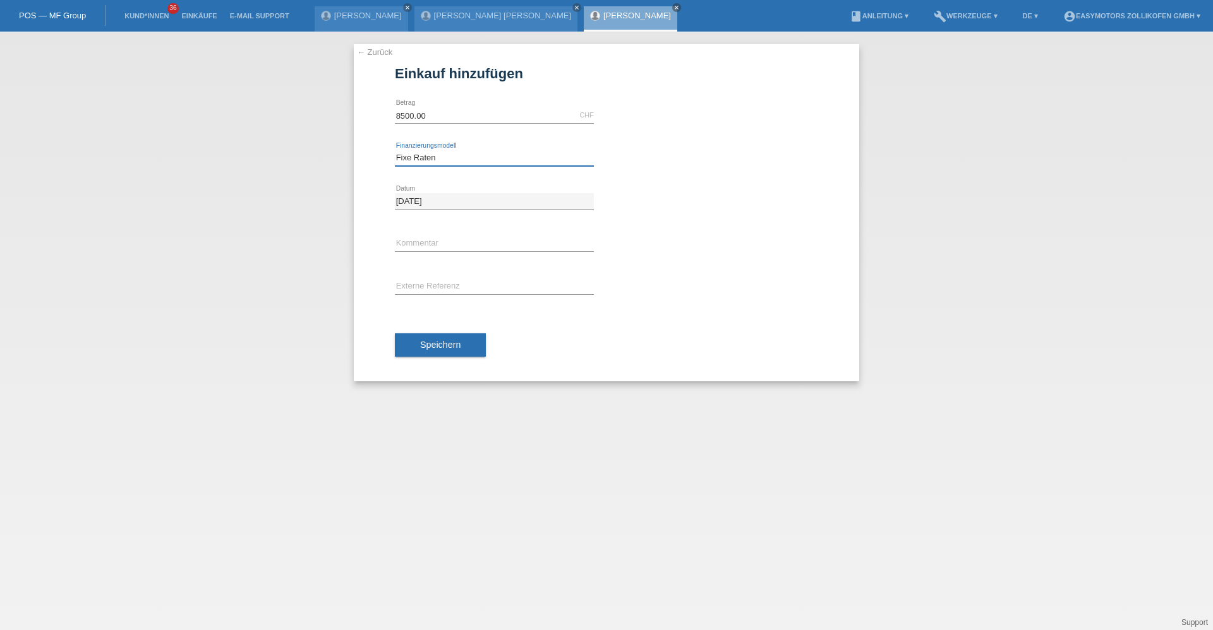
click at [395, 150] on select "Bitte auswählen Fixe Raten Kauf auf Rechnung mit Teilzahlungsoption" at bounding box center [494, 157] width 199 height 15
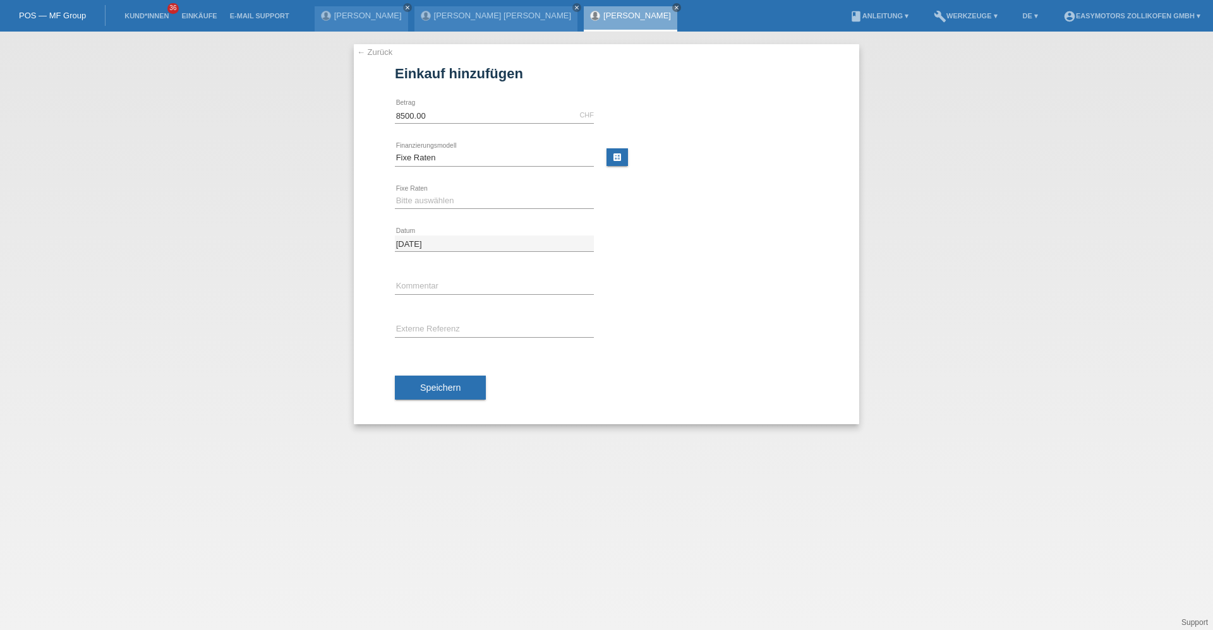
click at [413, 209] on icon at bounding box center [494, 208] width 199 height 1
click at [413, 207] on select "Bitte auswählen 12 Raten 24 Raten 36 Raten 48 Raten" at bounding box center [494, 200] width 199 height 15
select select "136"
click at [395, 193] on select "Bitte auswählen 12 Raten 24 Raten 36 Raten 48 Raten" at bounding box center [494, 200] width 199 height 15
click at [434, 383] on span "Speichern" at bounding box center [440, 388] width 40 height 10
